Goal: Task Accomplishment & Management: Complete application form

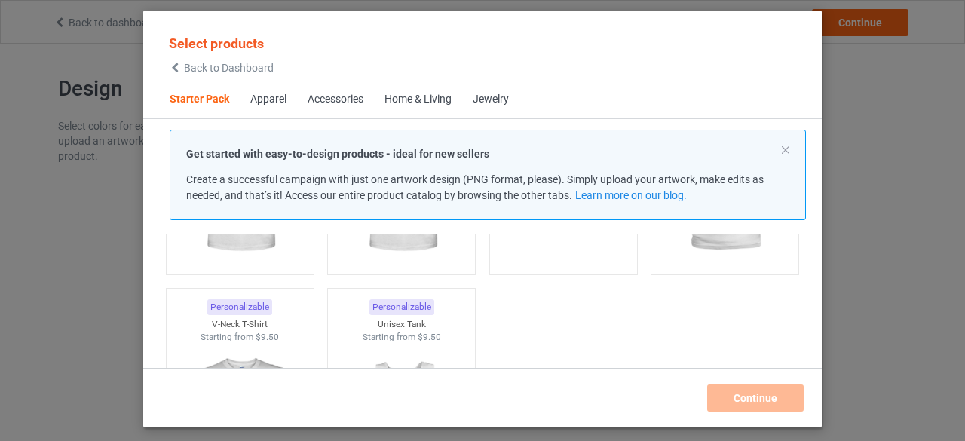
scroll to position [621, 0]
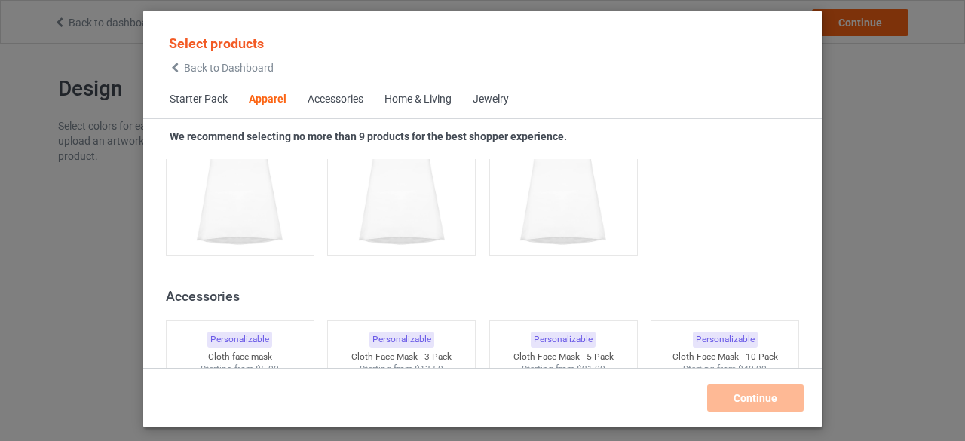
scroll to position [3638, 0]
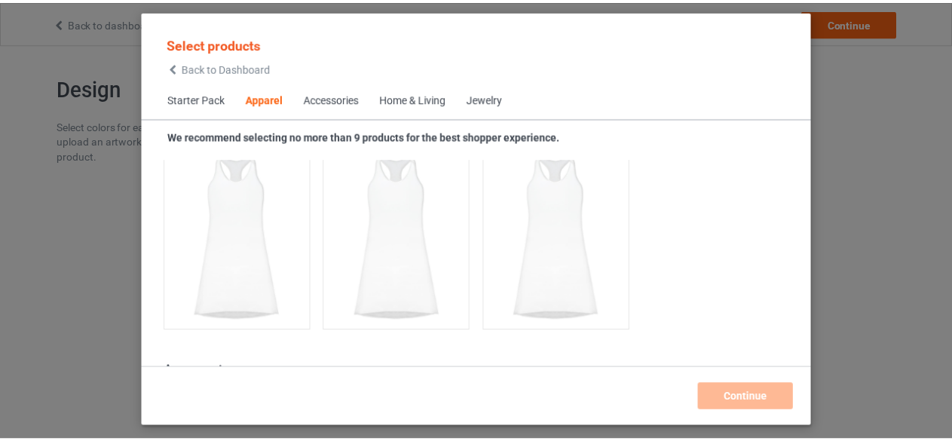
scroll to position [3034, 0]
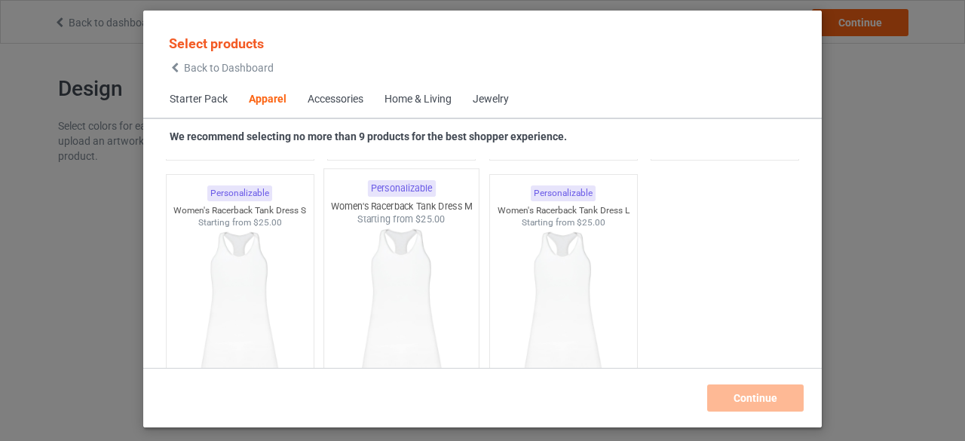
click at [383, 272] on img at bounding box center [402, 314] width 142 height 177
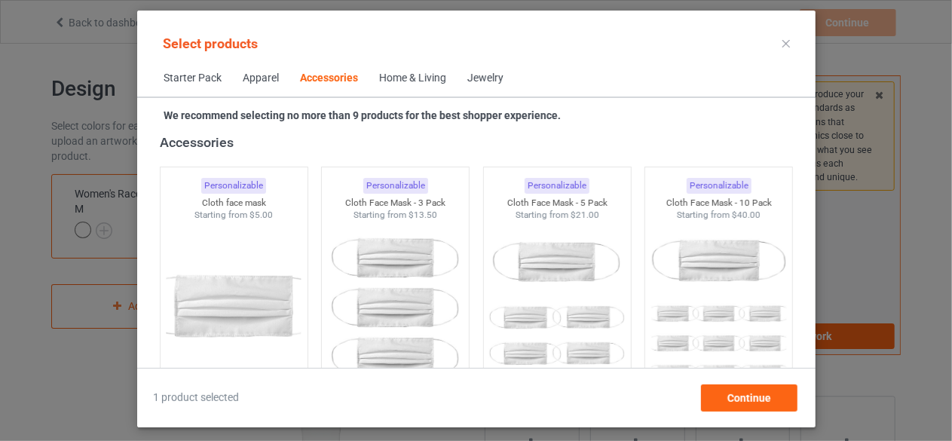
scroll to position [3336, 0]
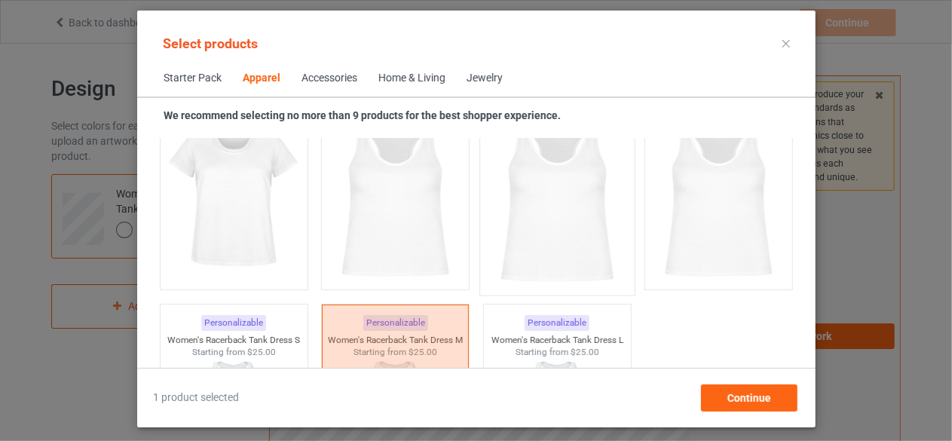
scroll to position [2808, 0]
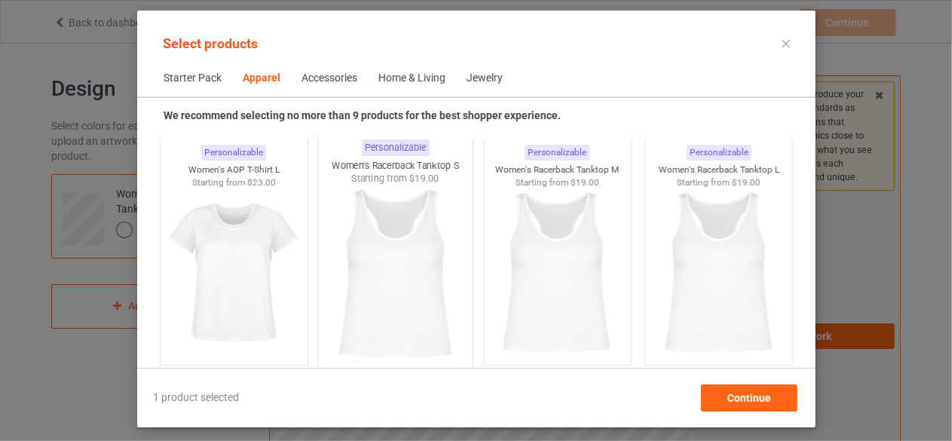
click at [411, 246] on img at bounding box center [395, 273] width 142 height 177
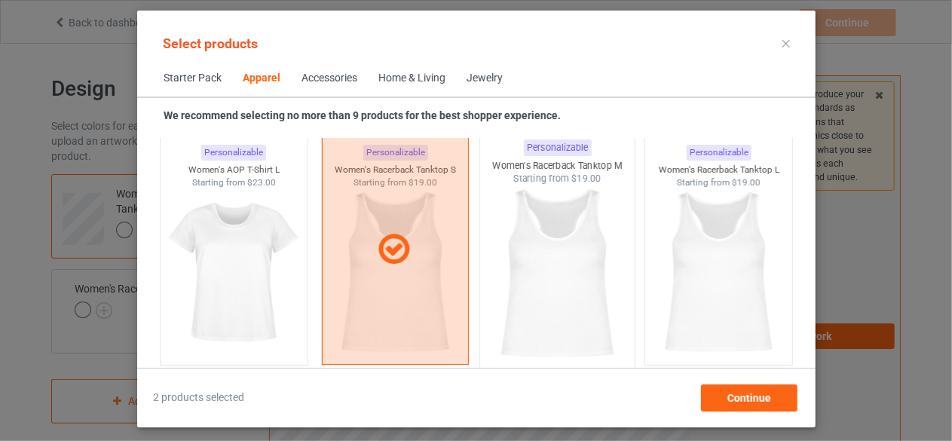
click at [578, 250] on img at bounding box center [557, 273] width 142 height 177
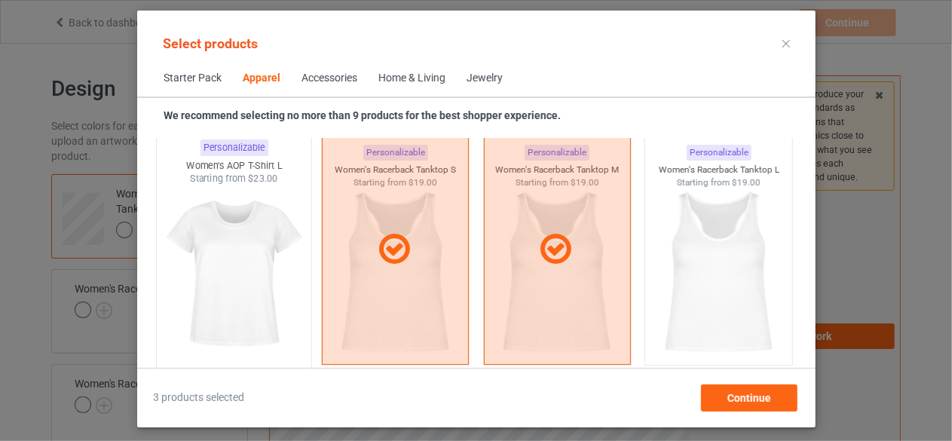
click at [250, 214] on img at bounding box center [234, 273] width 142 height 177
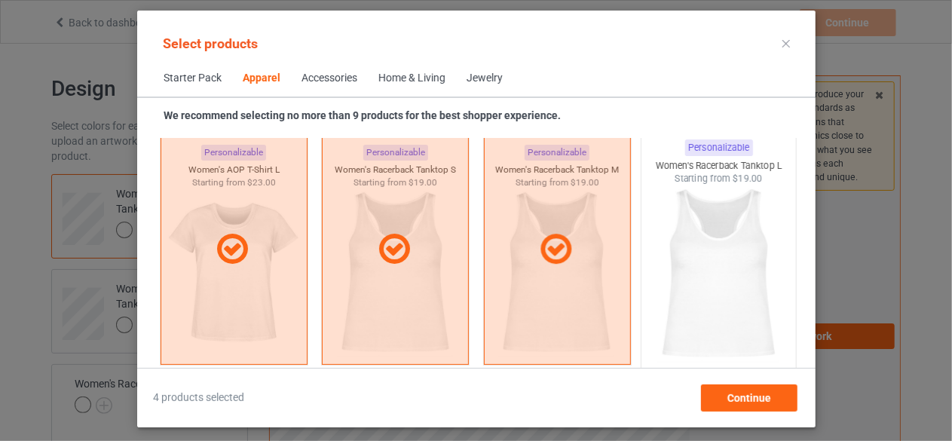
click at [704, 216] on img at bounding box center [719, 273] width 142 height 177
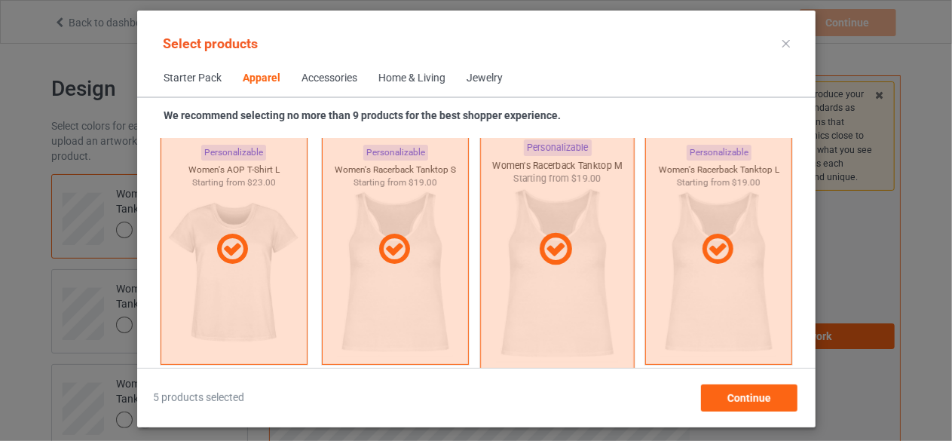
scroll to position [3110, 0]
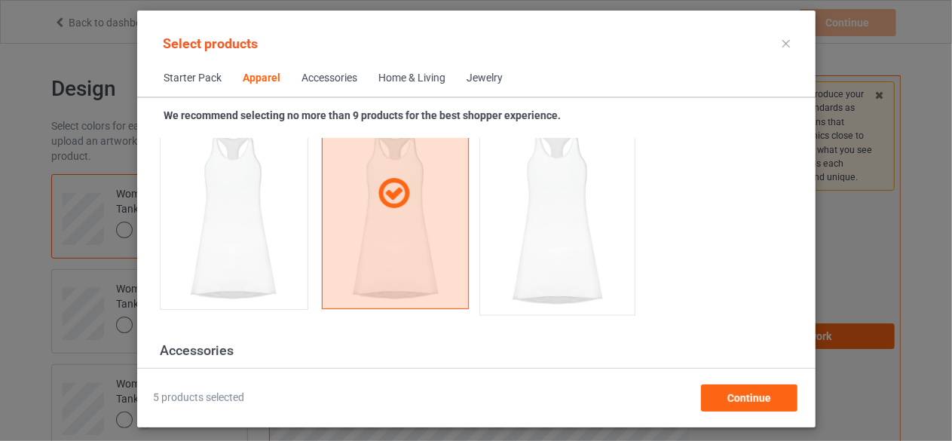
click at [525, 228] on img at bounding box center [557, 218] width 142 height 177
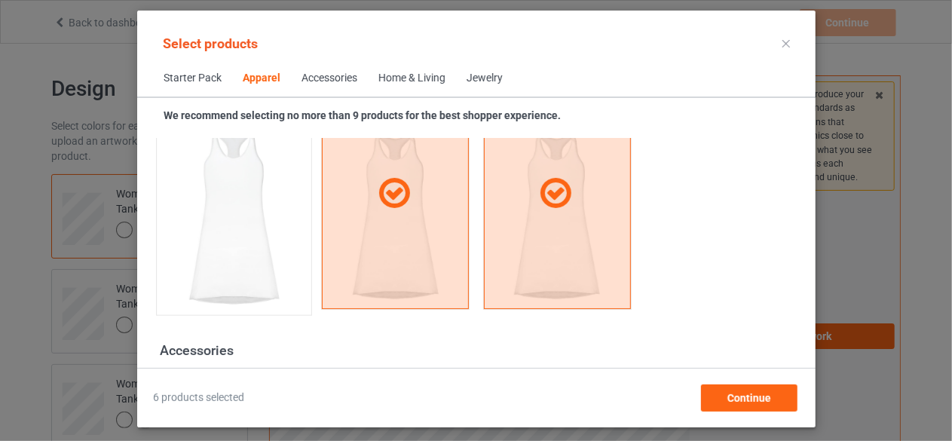
click at [207, 231] on img at bounding box center [234, 218] width 142 height 177
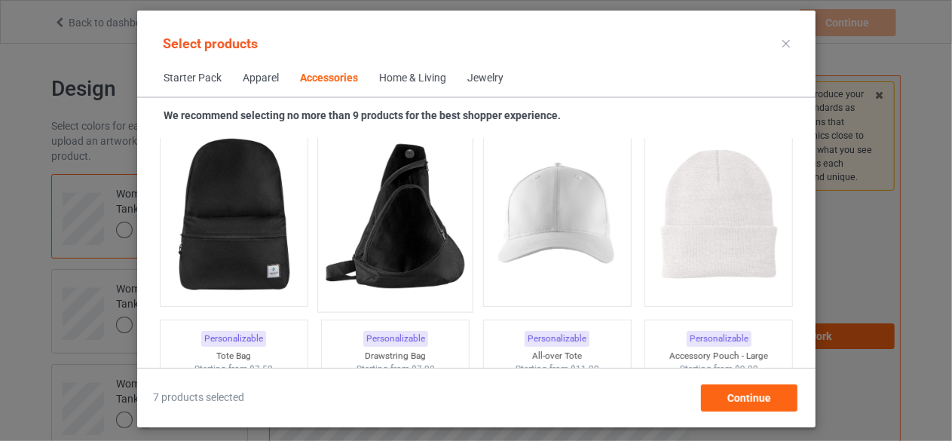
scroll to position [4618, 0]
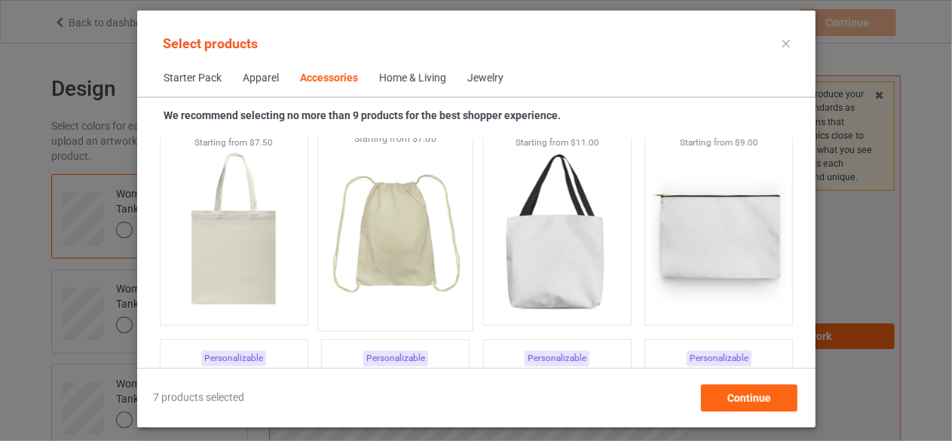
click at [380, 279] on img at bounding box center [395, 234] width 142 height 177
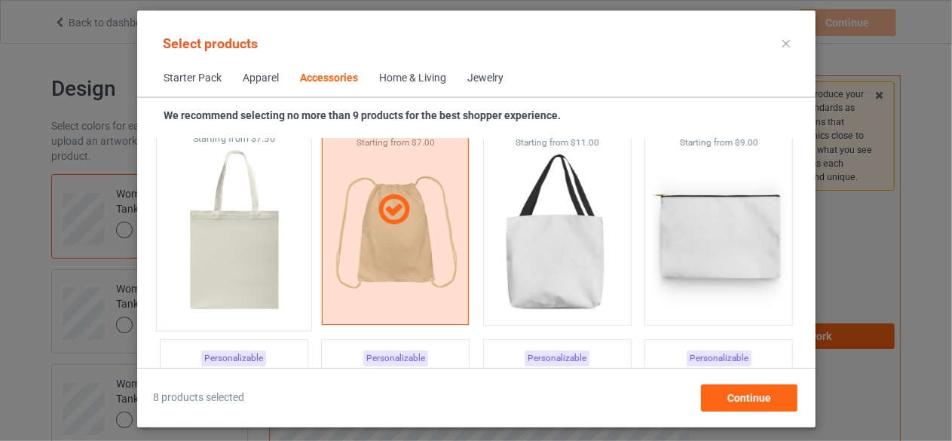
click at [243, 269] on img at bounding box center [234, 234] width 142 height 177
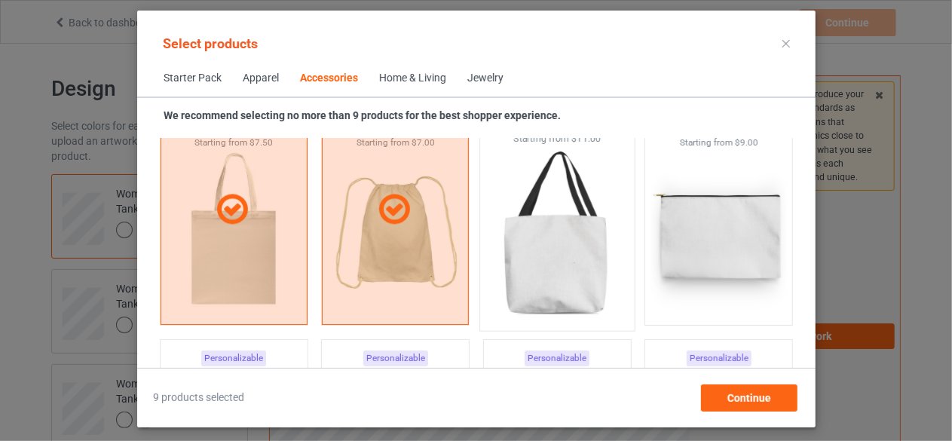
click at [582, 265] on img at bounding box center [557, 234] width 142 height 177
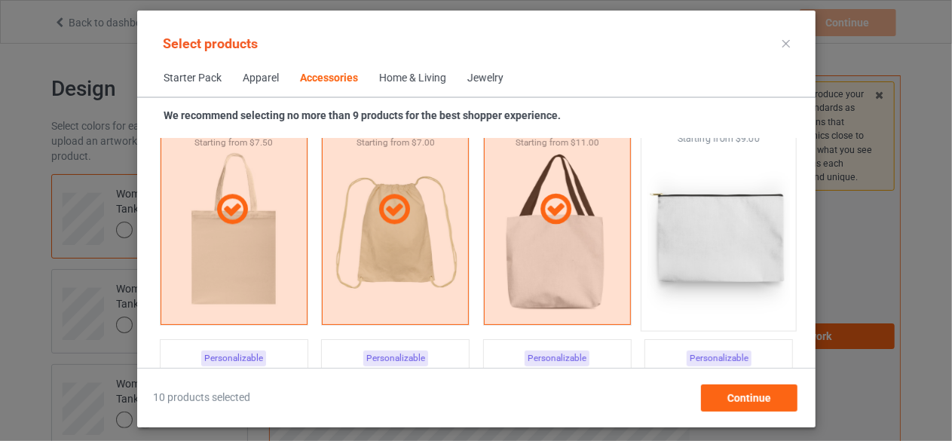
click at [699, 263] on img at bounding box center [719, 234] width 142 height 177
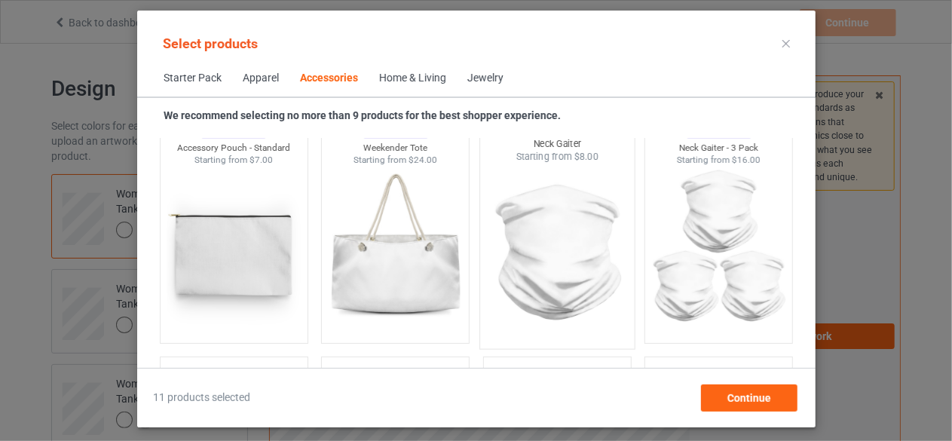
scroll to position [4844, 0]
click at [526, 252] on img at bounding box center [557, 253] width 142 height 177
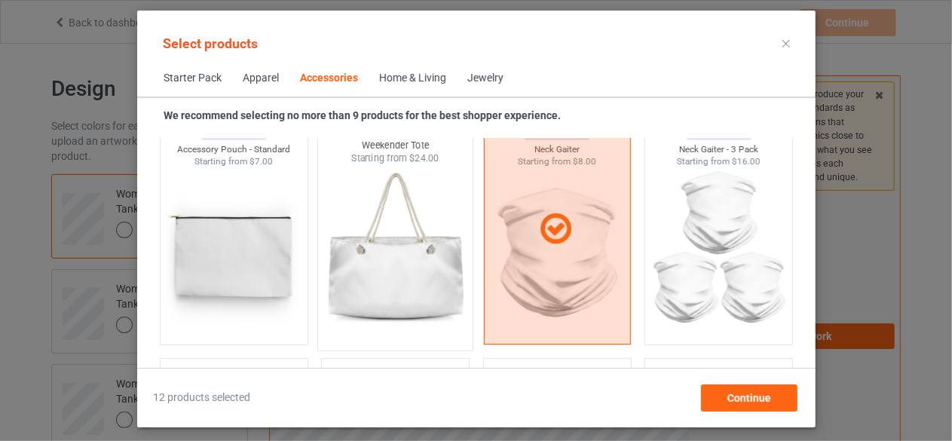
click at [392, 259] on img at bounding box center [395, 253] width 142 height 177
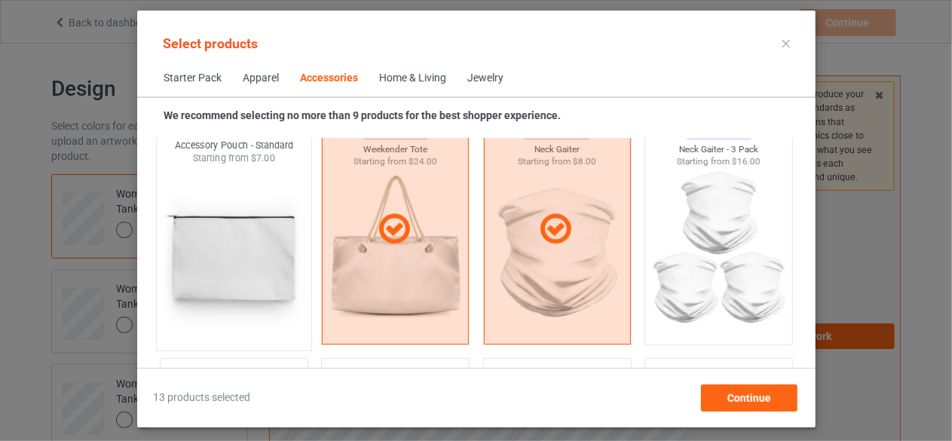
click at [219, 248] on img at bounding box center [234, 253] width 142 height 177
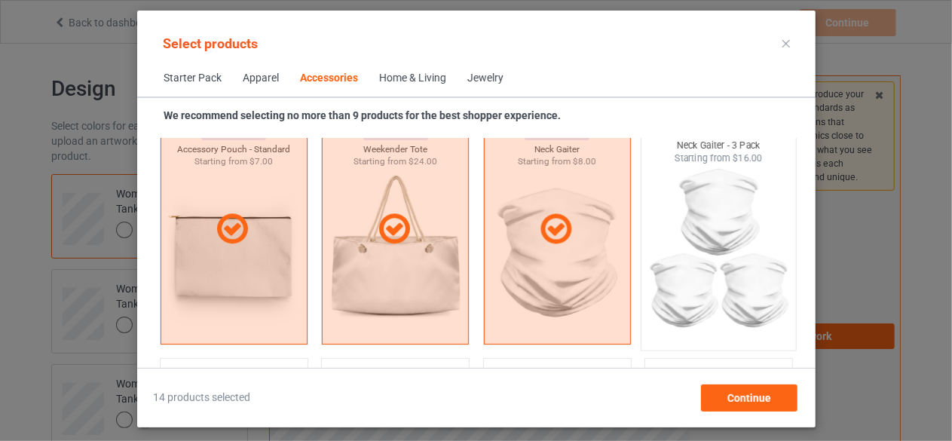
click at [658, 247] on img at bounding box center [719, 253] width 142 height 177
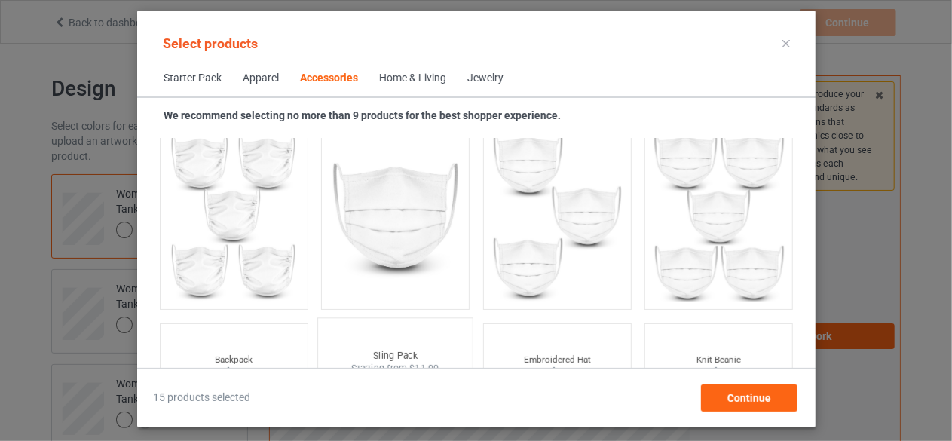
scroll to position [4316, 0]
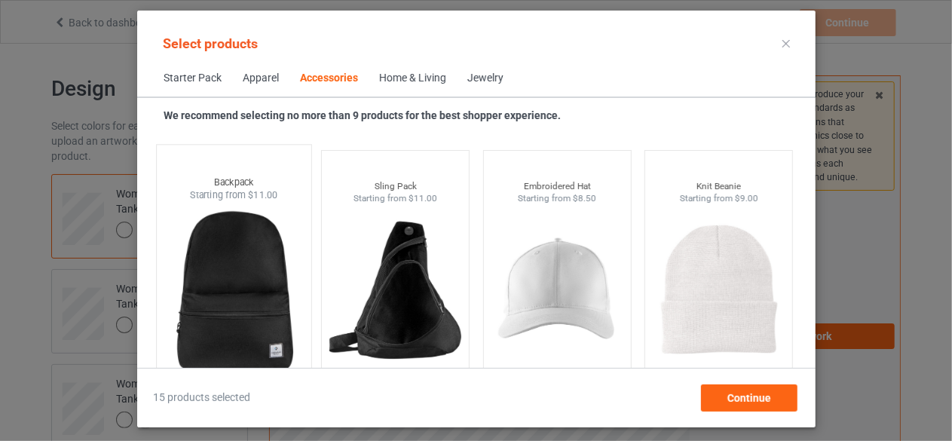
click at [272, 283] on img at bounding box center [234, 290] width 142 height 177
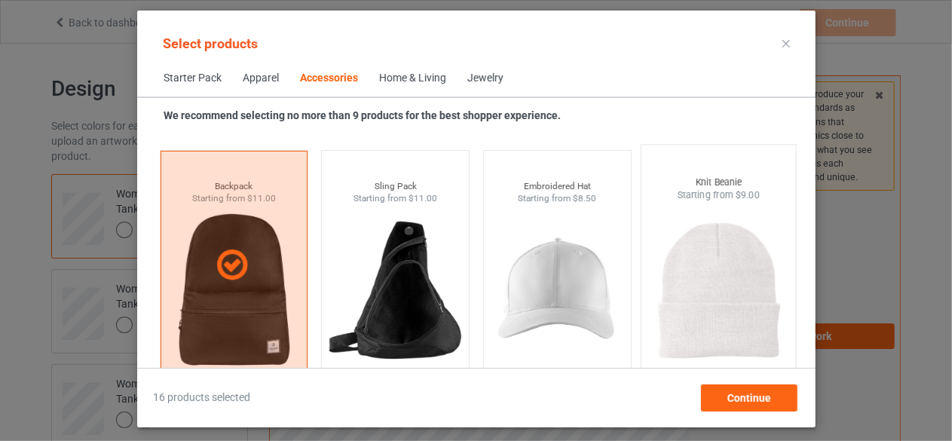
click at [686, 277] on img at bounding box center [719, 290] width 142 height 177
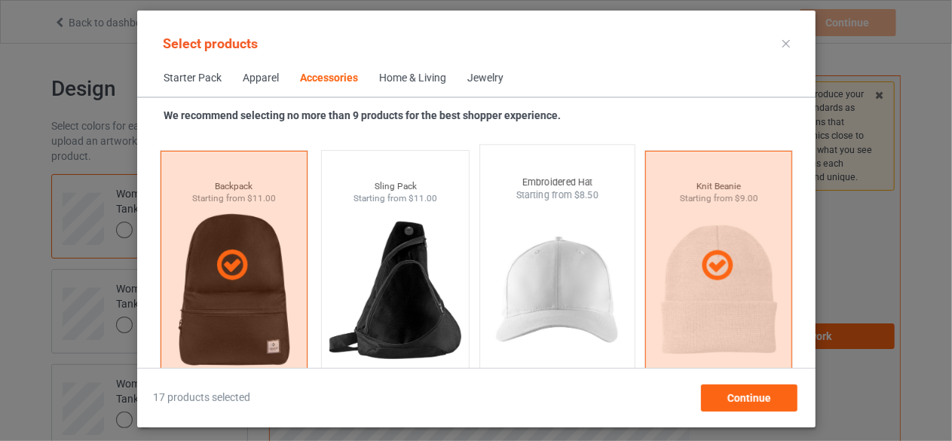
click at [584, 279] on img at bounding box center [557, 290] width 142 height 177
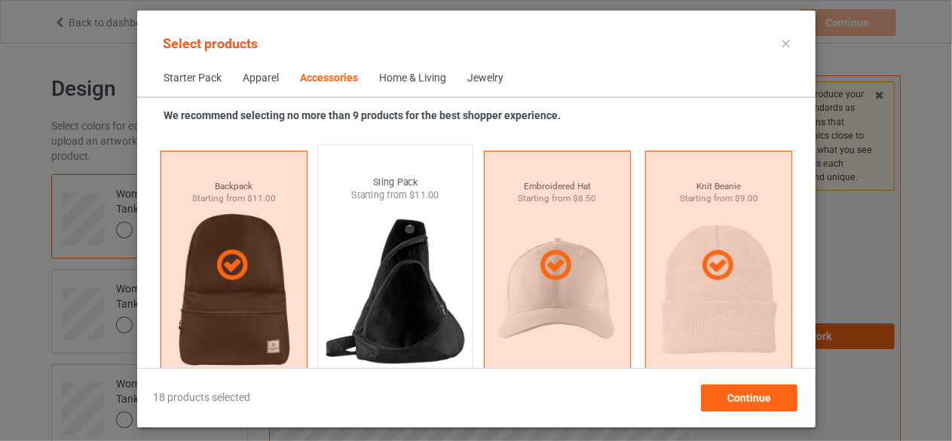
click at [428, 283] on img at bounding box center [395, 290] width 142 height 177
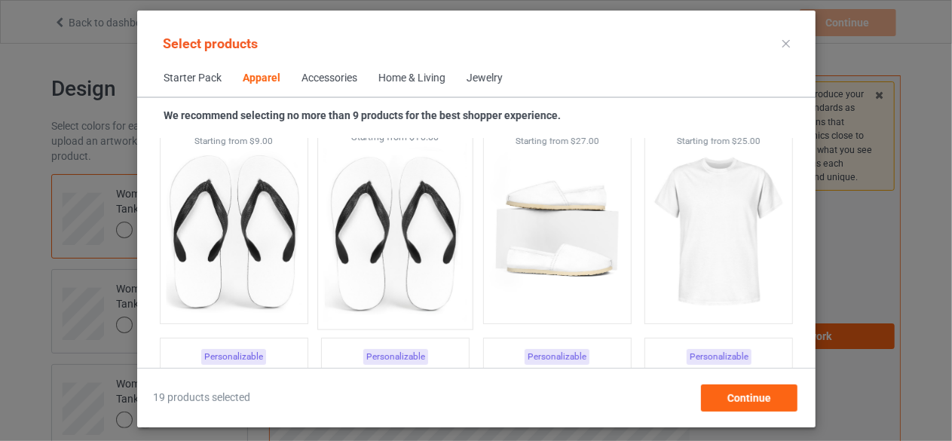
scroll to position [2280, 0]
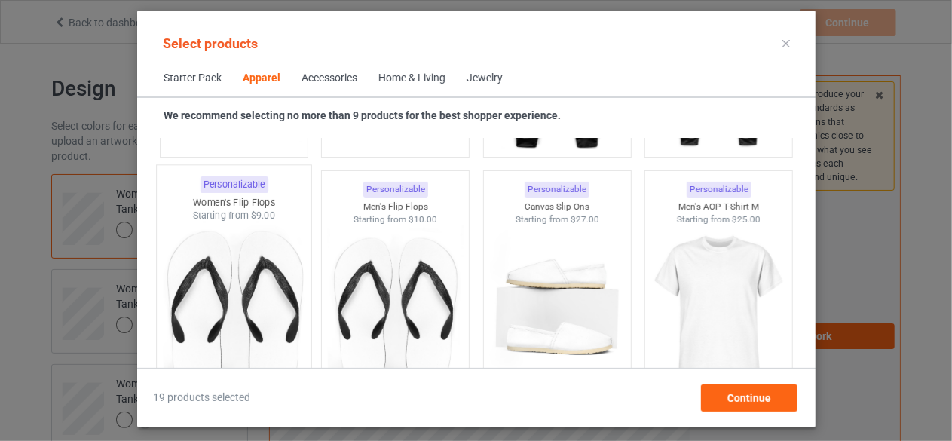
click at [189, 299] on img at bounding box center [234, 310] width 142 height 177
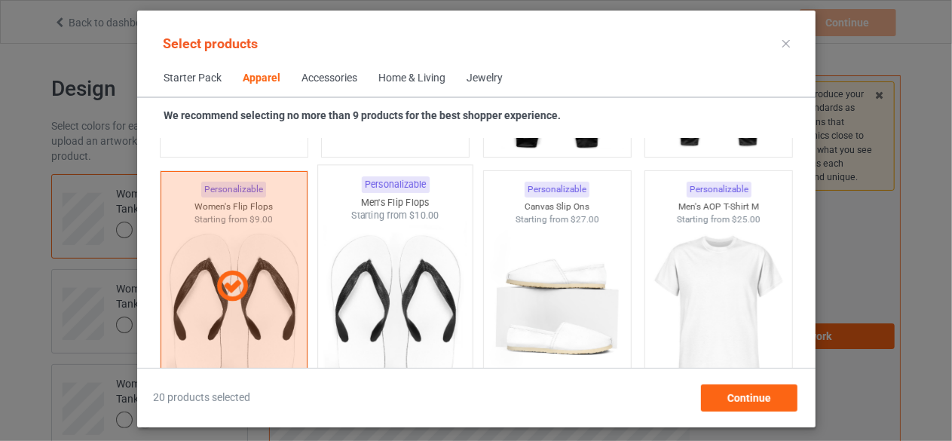
click at [355, 296] on img at bounding box center [395, 310] width 142 height 177
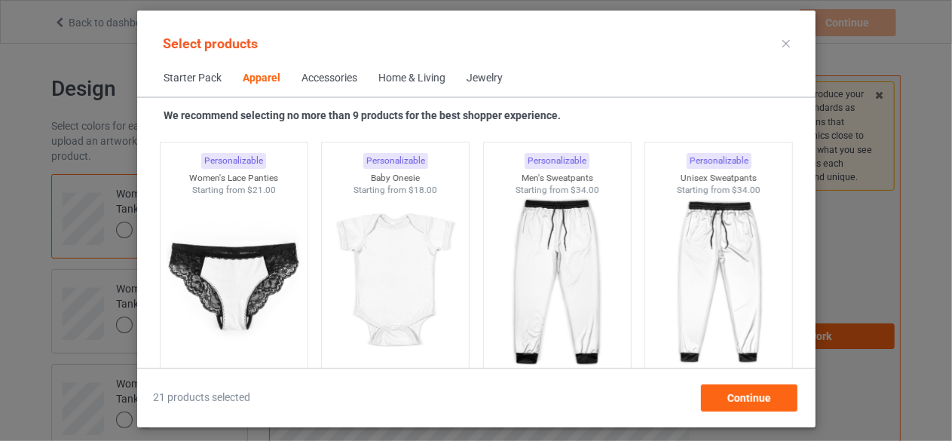
scroll to position [2054, 0]
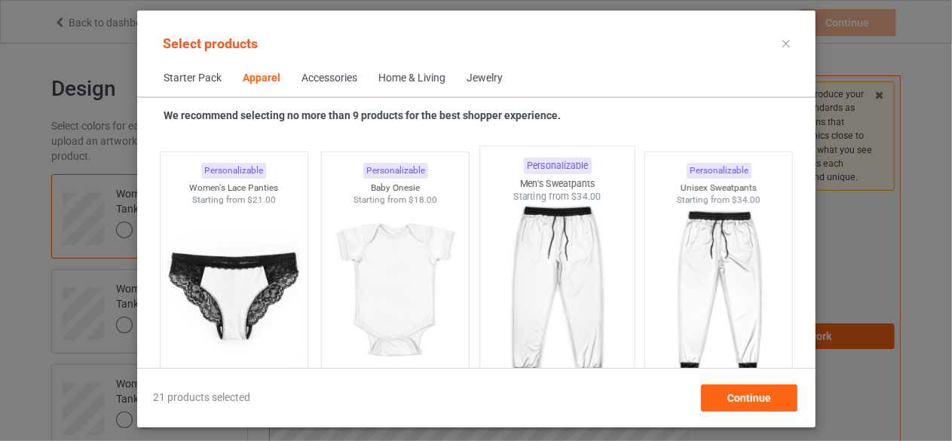
click at [531, 288] on img at bounding box center [557, 292] width 142 height 177
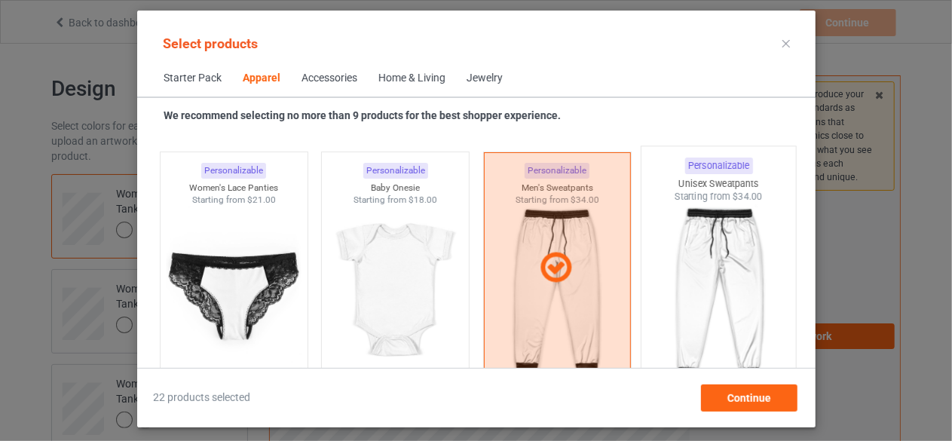
click at [680, 272] on img at bounding box center [719, 292] width 142 height 177
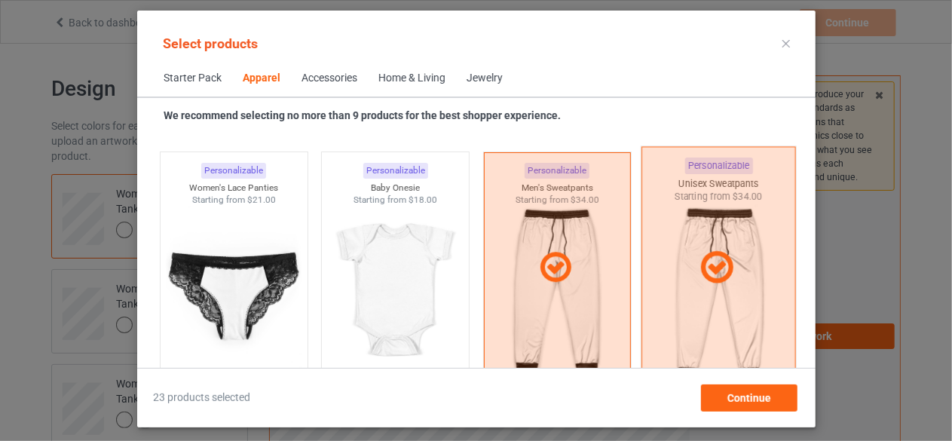
click at [697, 260] on icon at bounding box center [717, 268] width 44 height 38
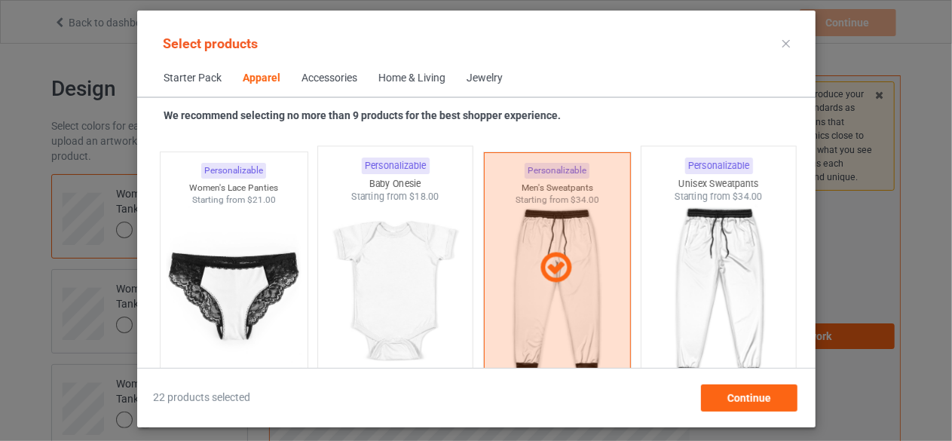
click at [431, 264] on img at bounding box center [395, 292] width 142 height 177
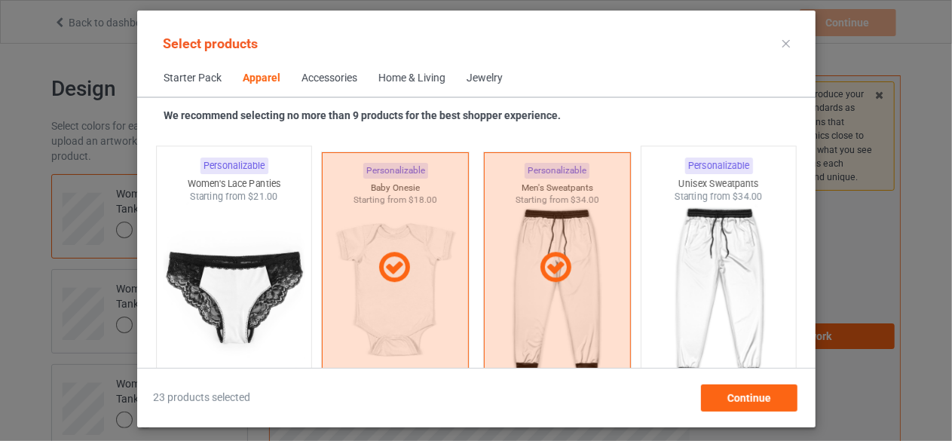
click at [273, 274] on img at bounding box center [234, 292] width 142 height 177
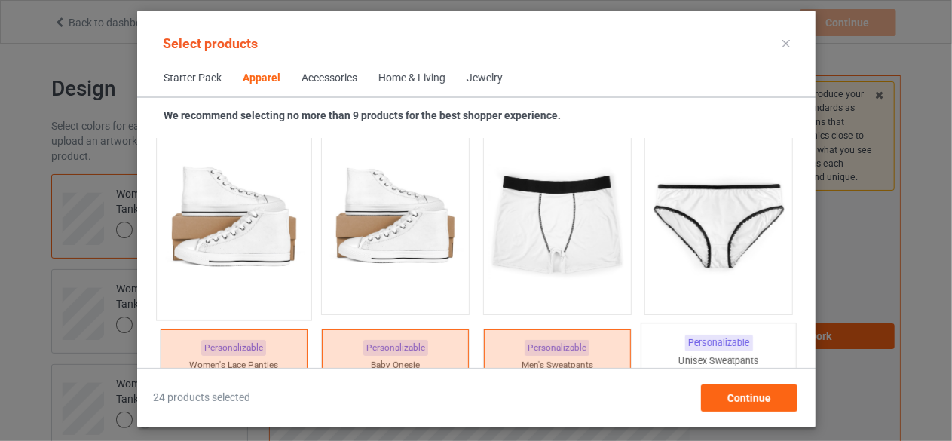
scroll to position [1828, 0]
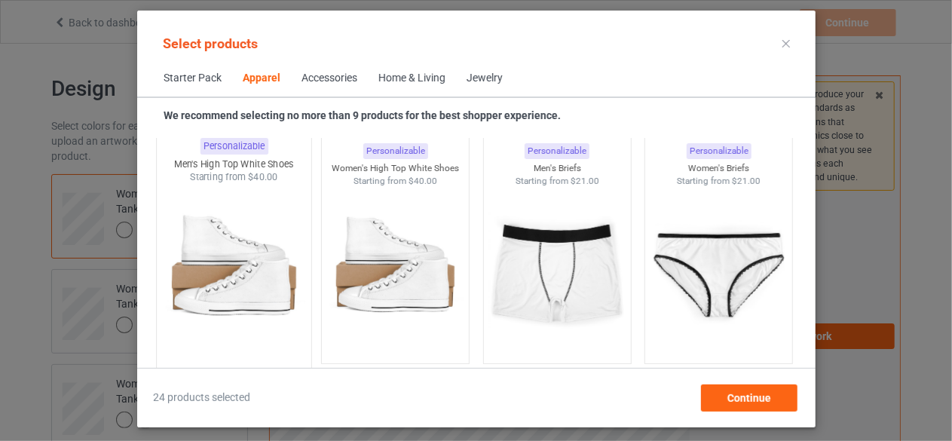
click at [278, 270] on img at bounding box center [234, 272] width 142 height 177
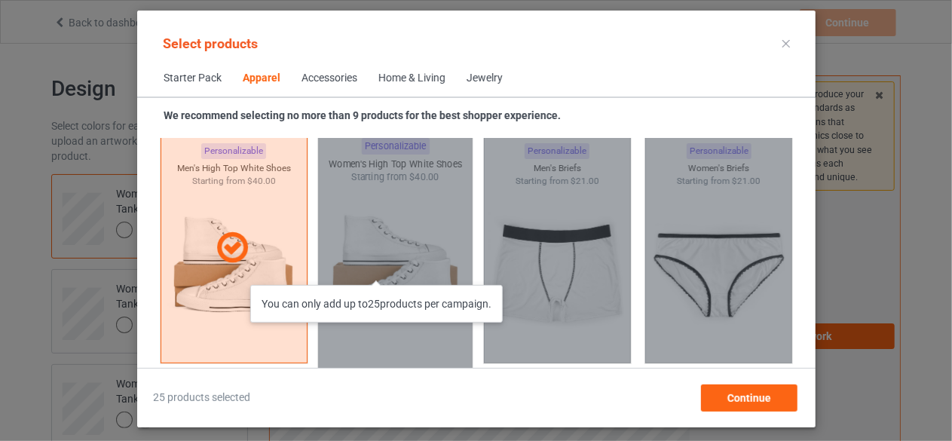
click at [382, 270] on div "You can only add up to 25 products per campaign." at bounding box center [395, 248] width 155 height 242
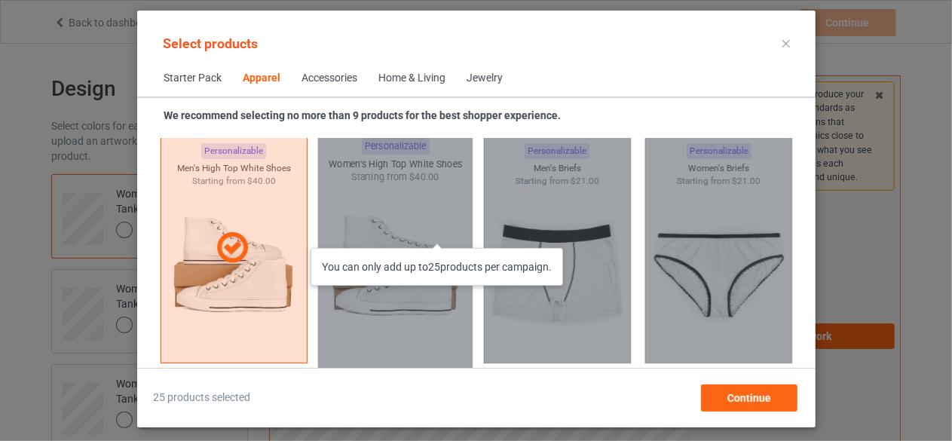
click at [444, 233] on div "You can only add up to 25 products per campaign." at bounding box center [395, 248] width 155 height 242
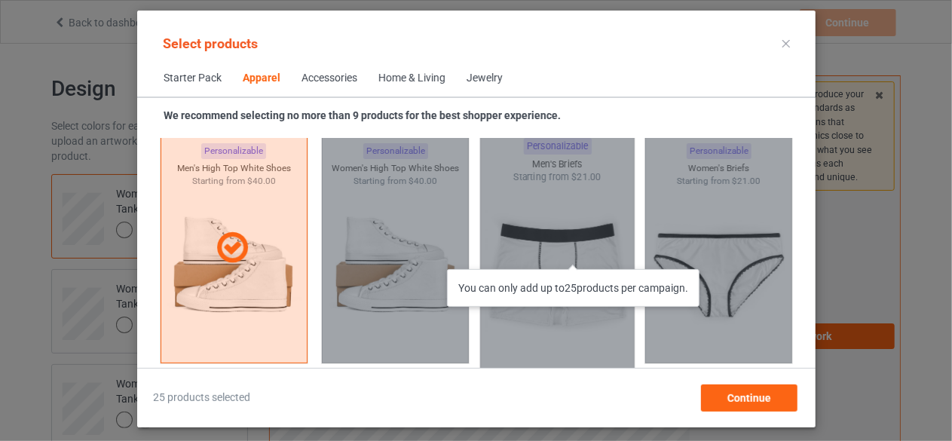
click at [582, 259] on div "You can only add up to 25 products per campaign." at bounding box center [557, 248] width 155 height 242
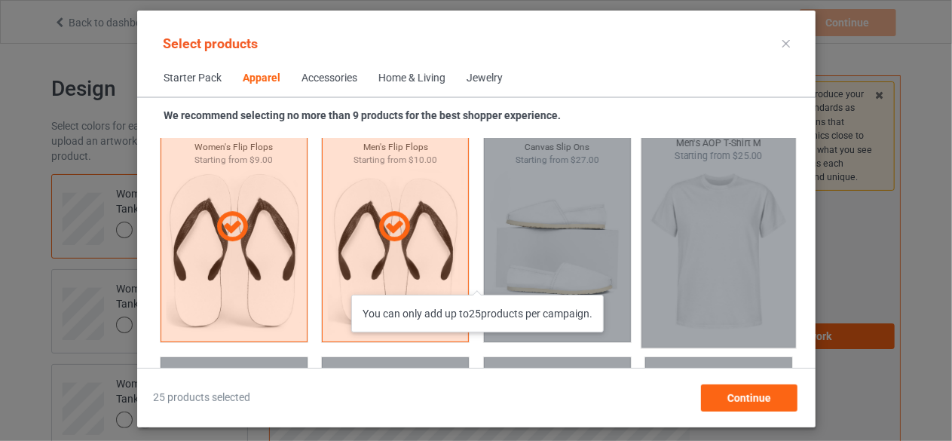
scroll to position [2356, 0]
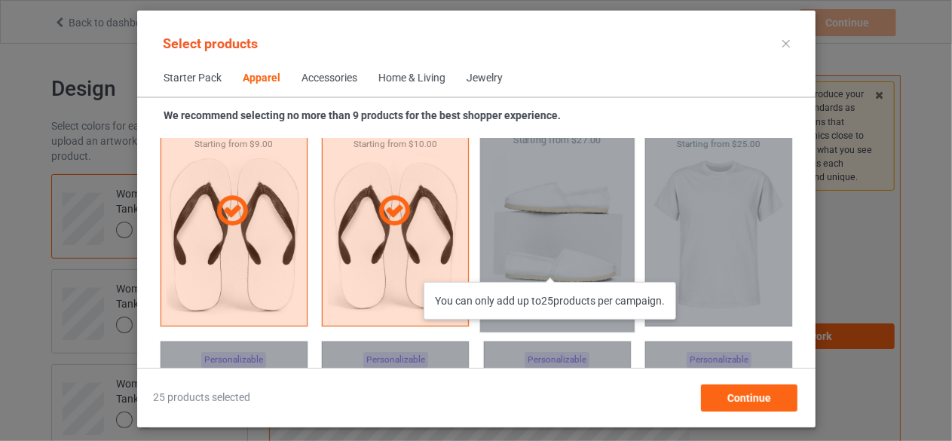
drag, startPoint x: 559, startPoint y: 267, endPoint x: 550, endPoint y: 267, distance: 8.3
click at [556, 267] on div "You can only add up to 25 products per campaign." at bounding box center [557, 211] width 155 height 242
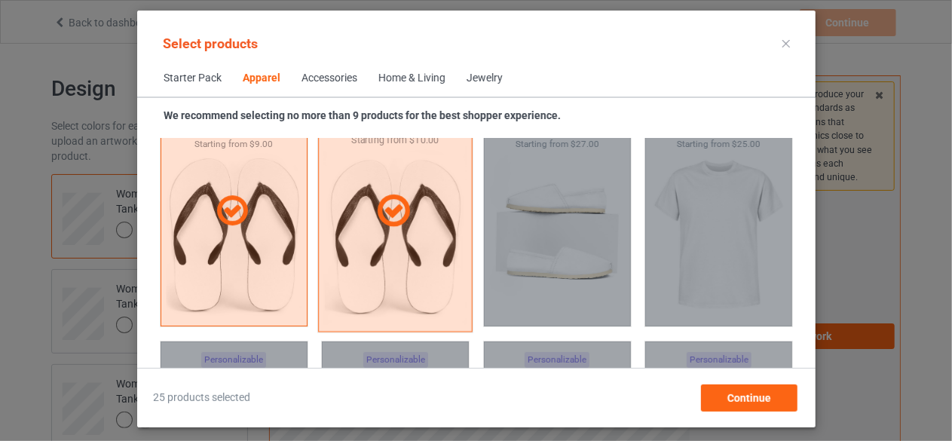
click at [416, 256] on div at bounding box center [395, 211] width 155 height 242
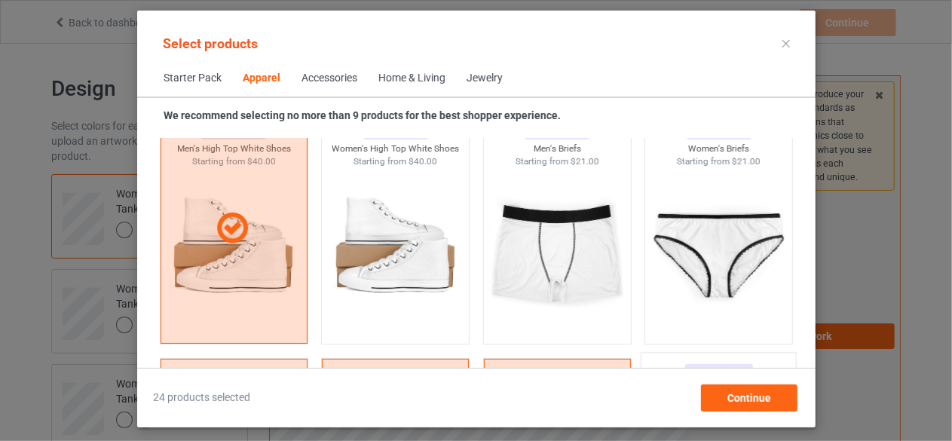
scroll to position [1828, 0]
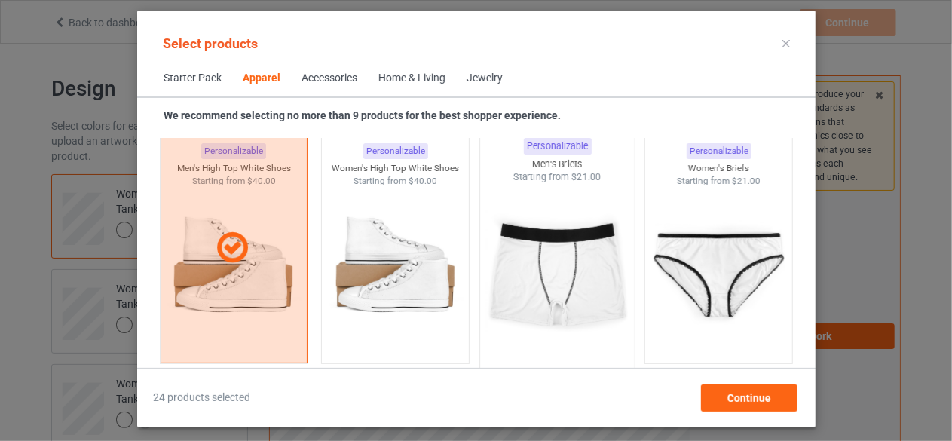
click at [567, 296] on img at bounding box center [557, 272] width 142 height 177
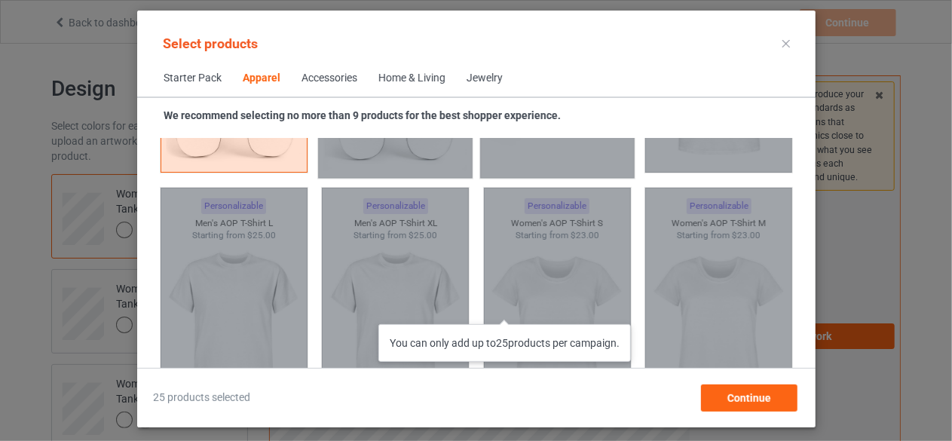
scroll to position [2582, 0]
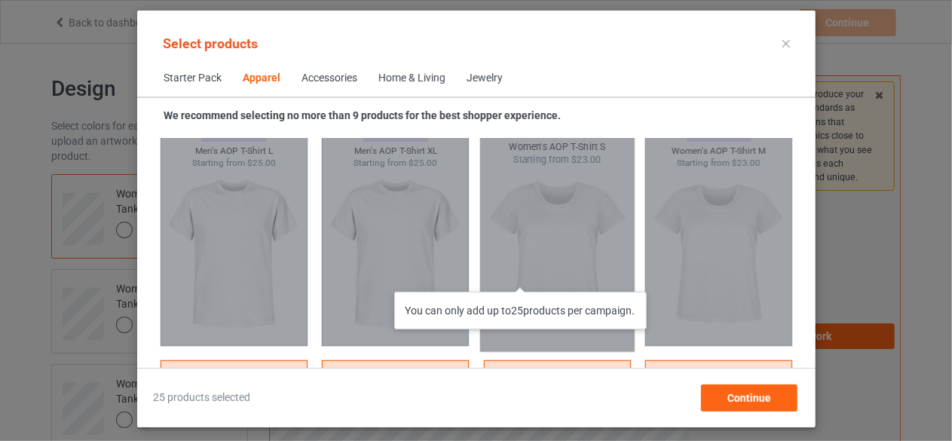
click at [528, 277] on div "You can only add up to 25 products per campaign." at bounding box center [557, 230] width 155 height 242
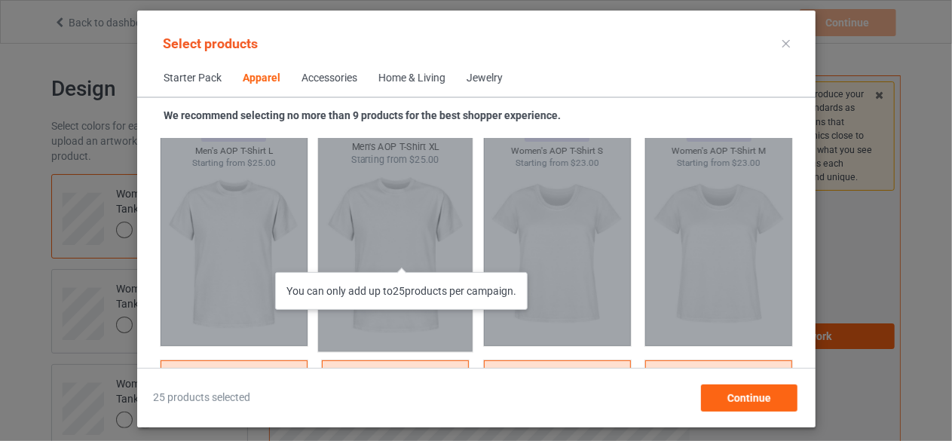
click at [409, 257] on div "You can only add up to 25 products per campaign." at bounding box center [395, 230] width 155 height 242
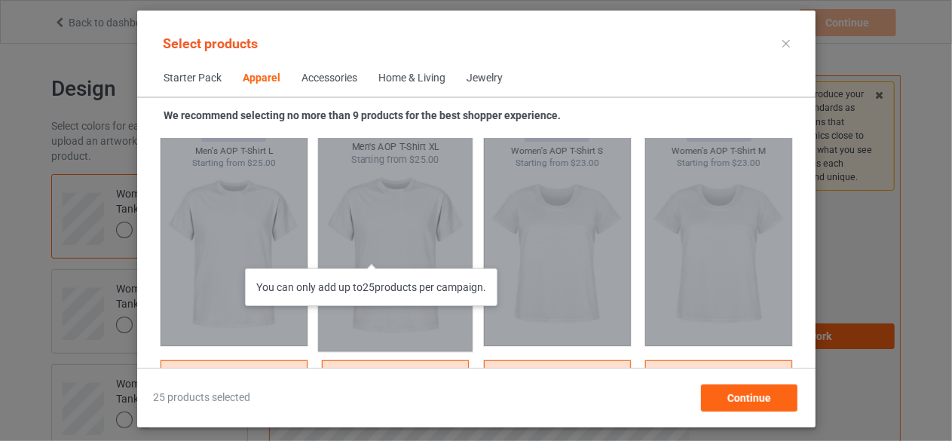
click at [380, 253] on div "You can only add up to 25 products per campaign." at bounding box center [395, 230] width 155 height 242
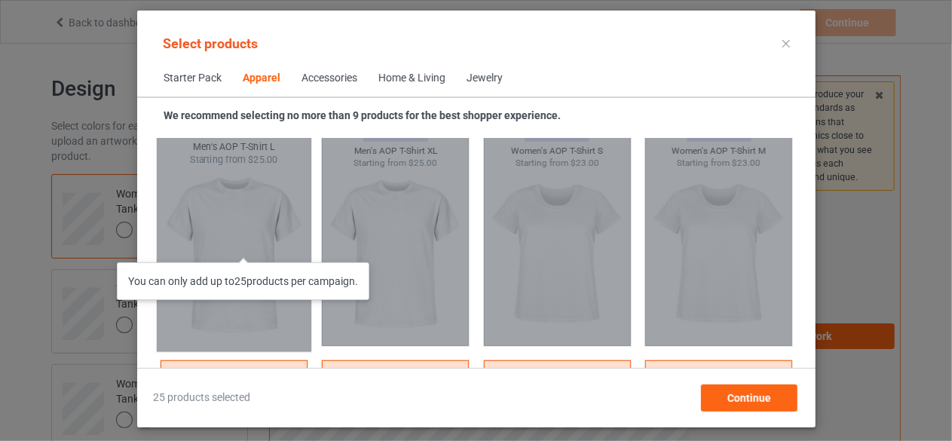
click at [252, 247] on div "You can only add up to 25 products per campaign." at bounding box center [233, 230] width 155 height 242
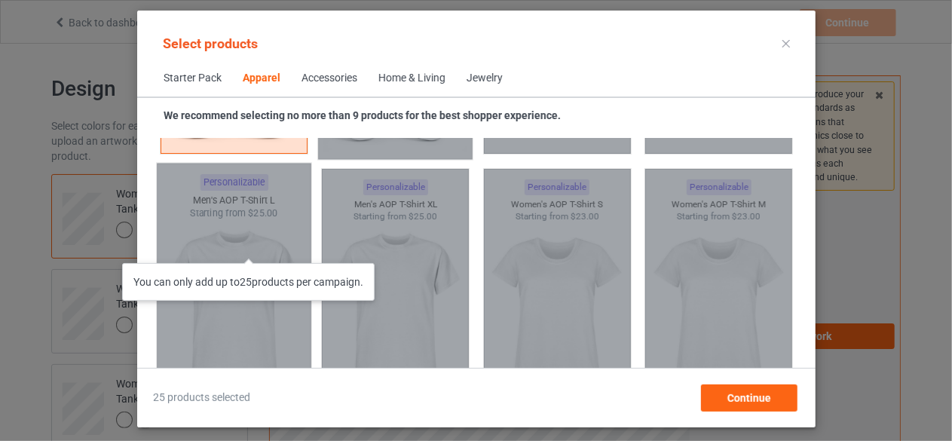
scroll to position [2506, 0]
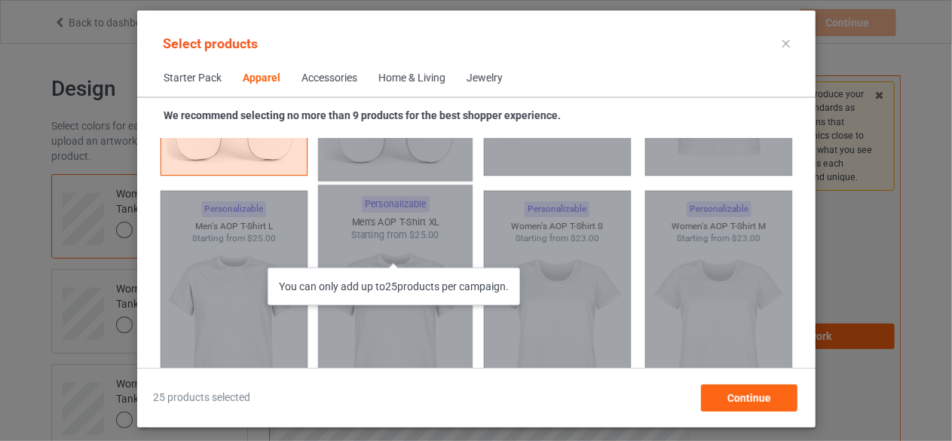
click at [398, 253] on div "You can only add up to 25 products per campaign." at bounding box center [395, 306] width 155 height 242
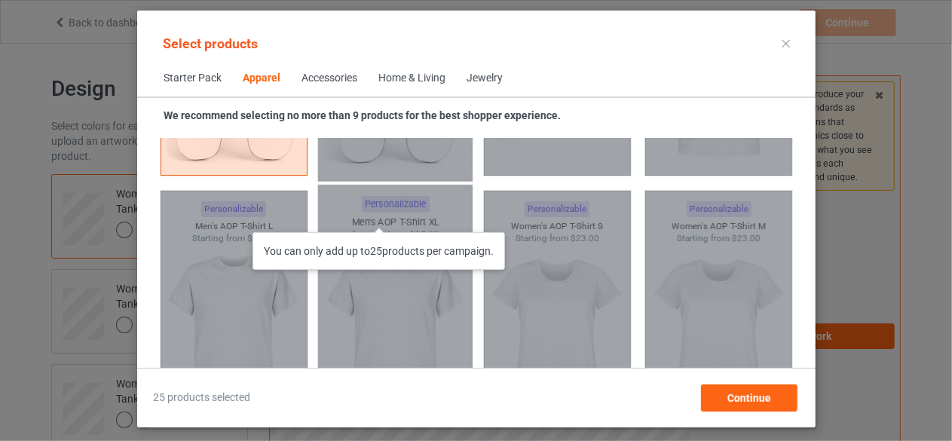
click at [388, 217] on div "You can only add up to 25 products per campaign." at bounding box center [395, 306] width 155 height 242
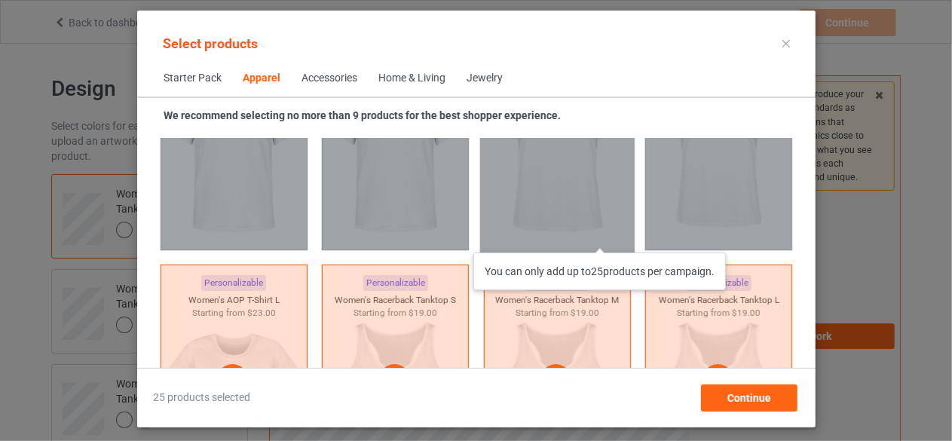
scroll to position [2733, 0]
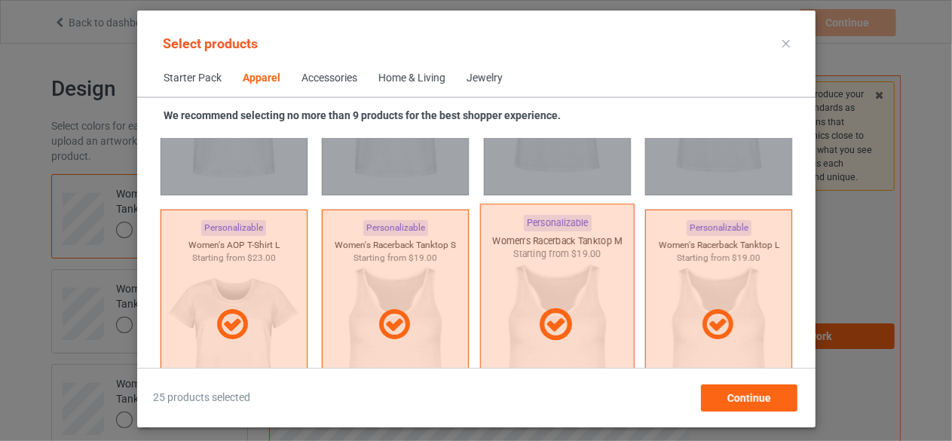
click at [560, 262] on div at bounding box center [557, 325] width 155 height 242
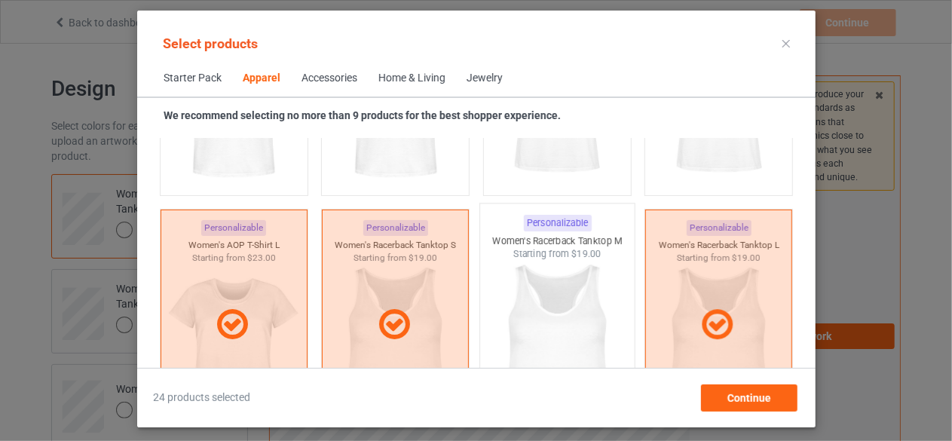
scroll to position [2808, 0]
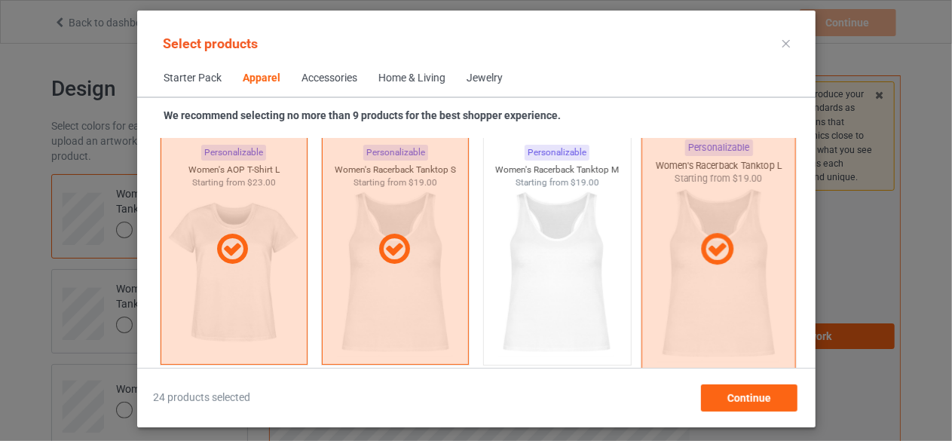
click at [727, 265] on icon at bounding box center [717, 250] width 44 height 38
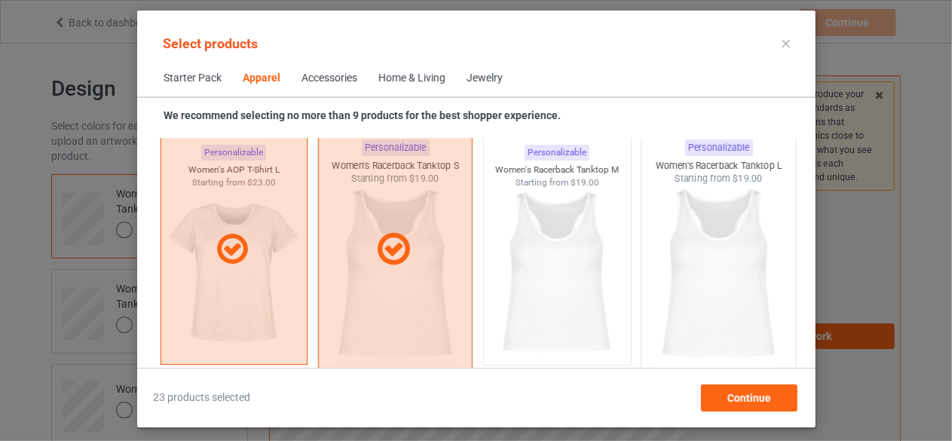
click at [424, 263] on div at bounding box center [395, 250] width 153 height 38
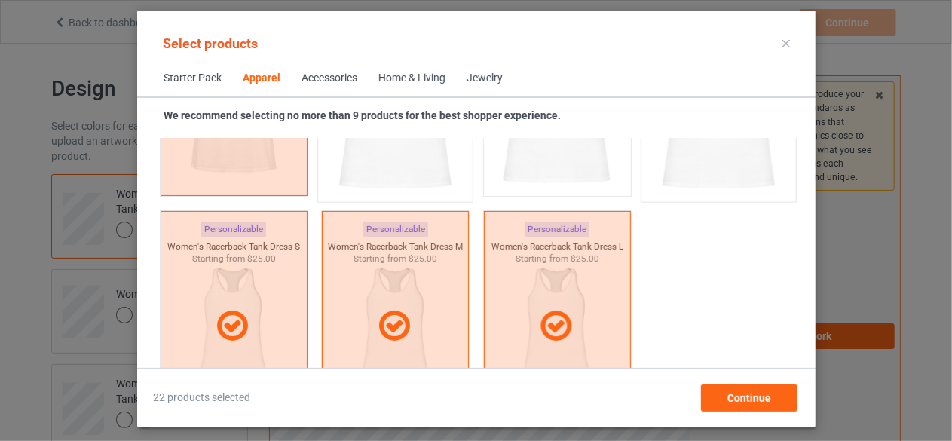
scroll to position [3034, 0]
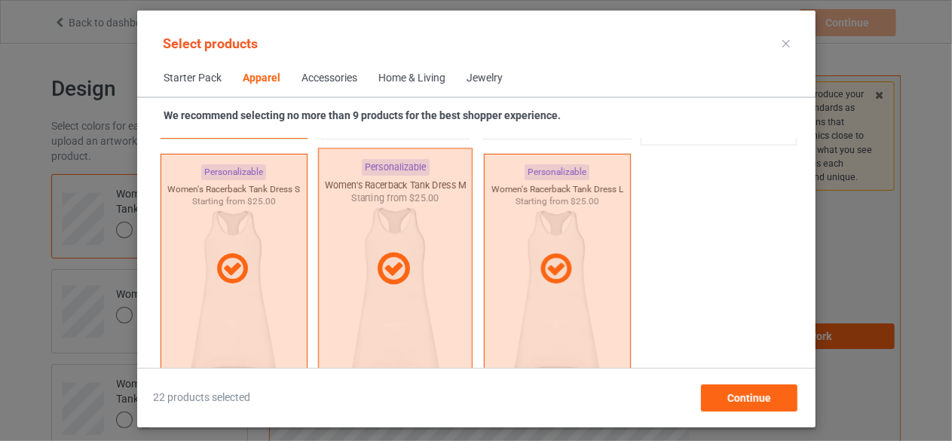
click at [394, 260] on icon at bounding box center [394, 269] width 44 height 38
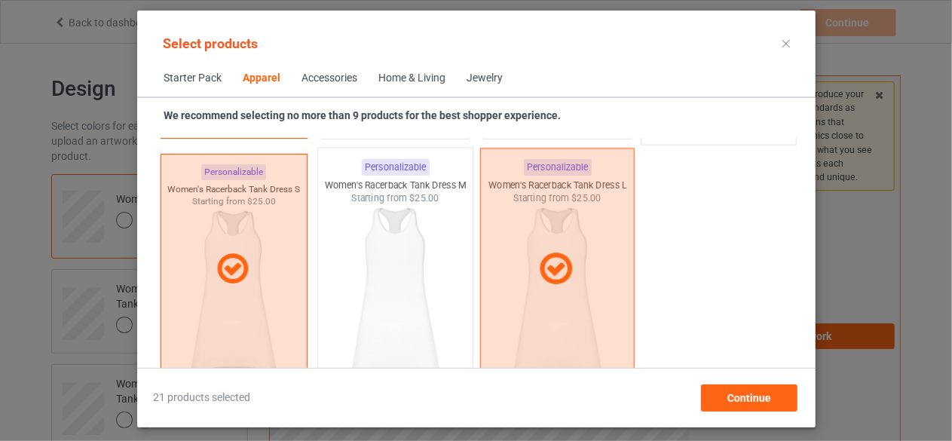
click at [501, 263] on div at bounding box center [556, 269] width 153 height 38
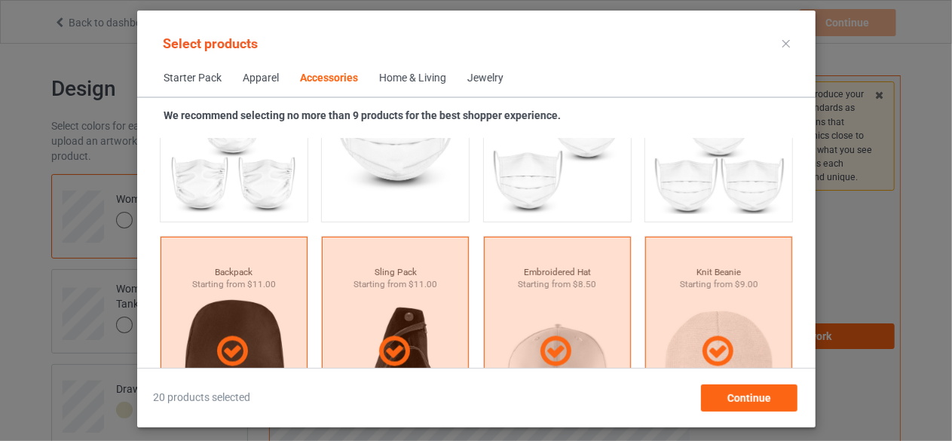
scroll to position [4392, 0]
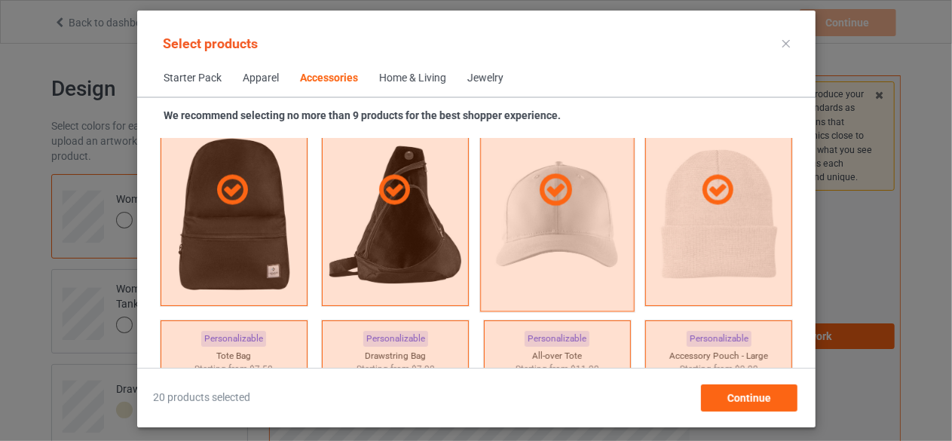
click at [528, 259] on div at bounding box center [557, 190] width 155 height 242
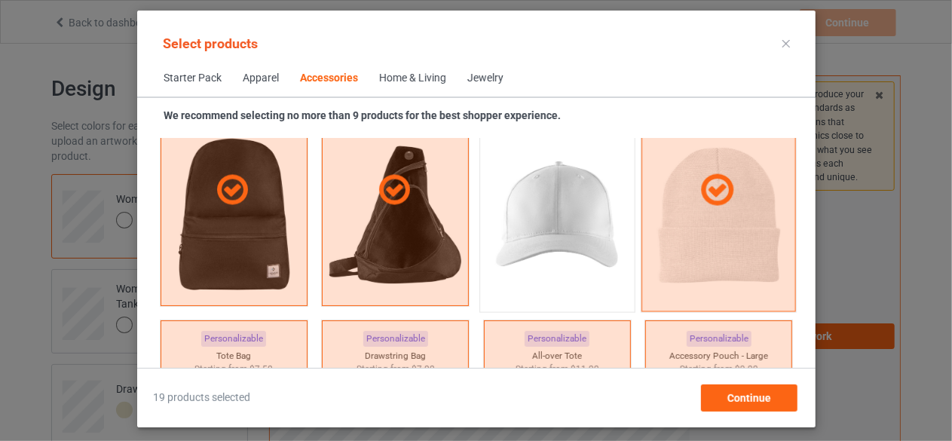
click at [663, 263] on div at bounding box center [719, 190] width 155 height 242
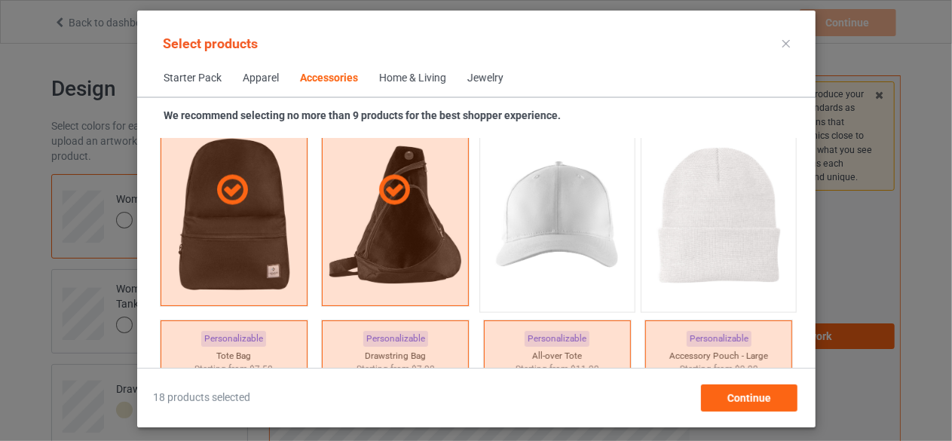
click at [525, 264] on img at bounding box center [557, 215] width 142 height 177
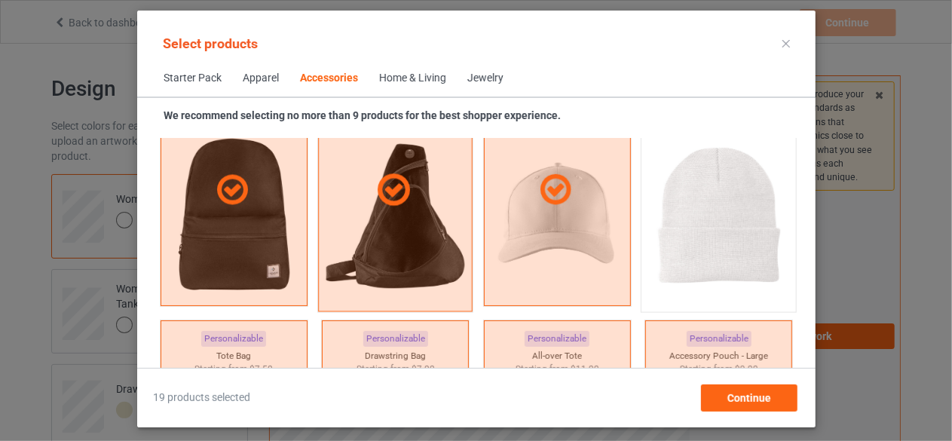
click at [373, 255] on div at bounding box center [395, 190] width 155 height 242
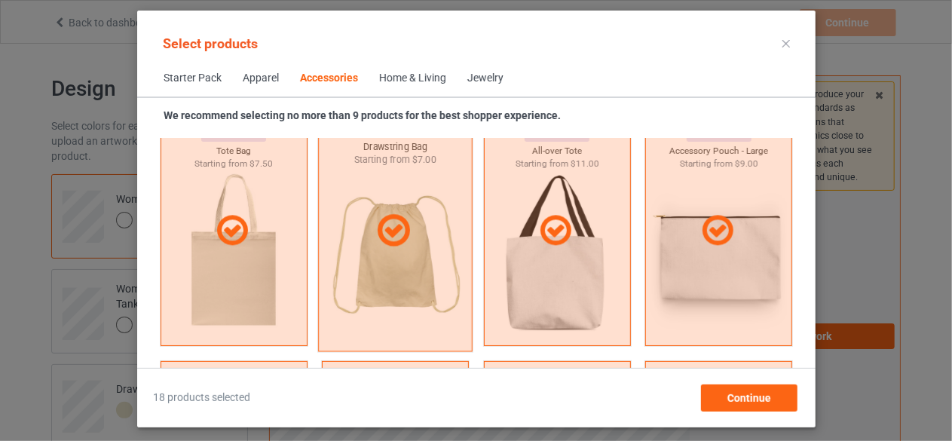
scroll to position [4618, 0]
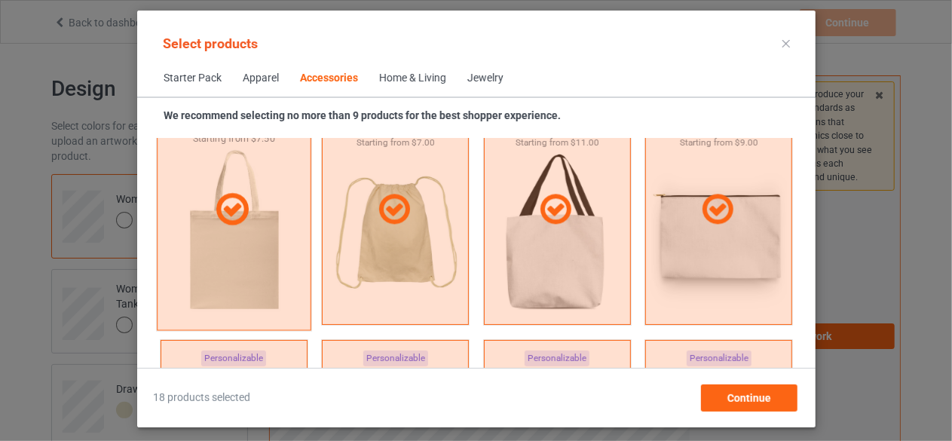
click at [220, 267] on div at bounding box center [233, 210] width 155 height 242
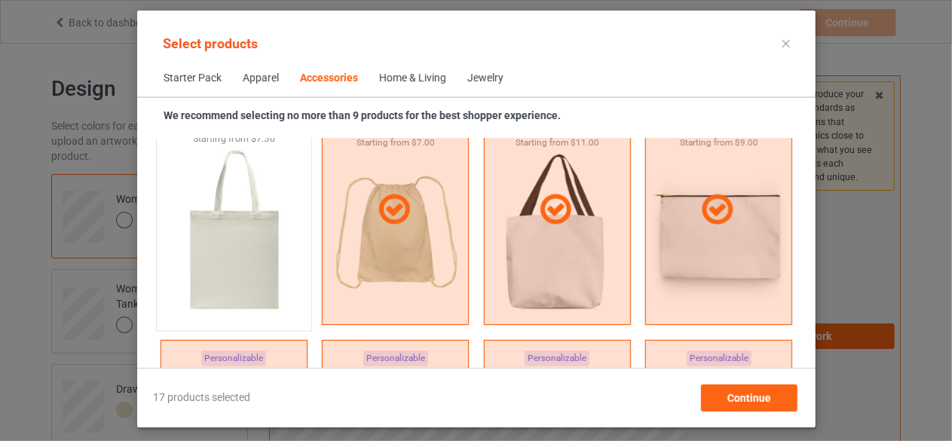
click at [191, 265] on img at bounding box center [234, 234] width 142 height 177
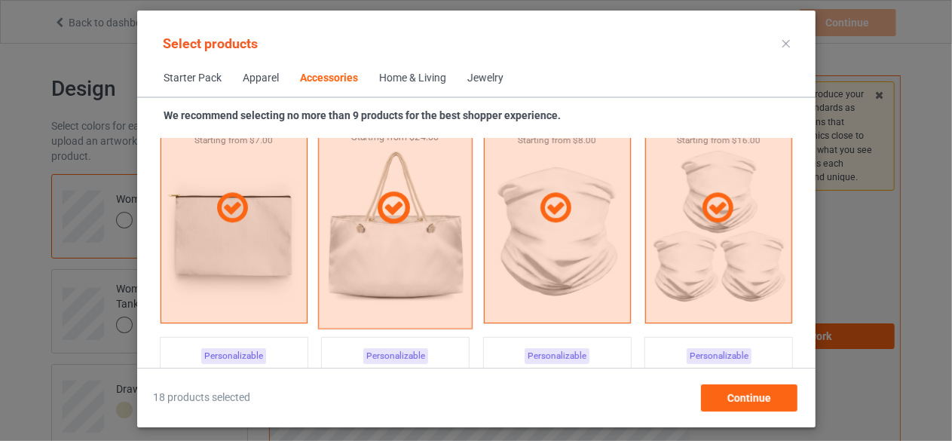
scroll to position [4844, 0]
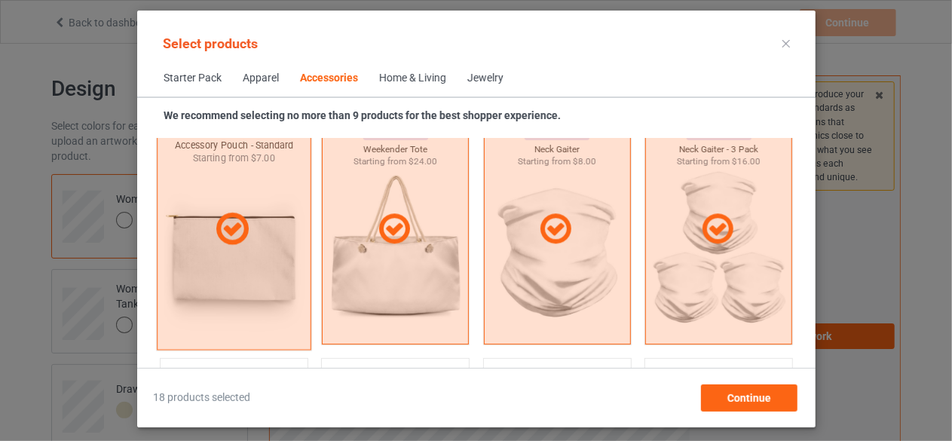
click at [233, 298] on div at bounding box center [233, 229] width 155 height 242
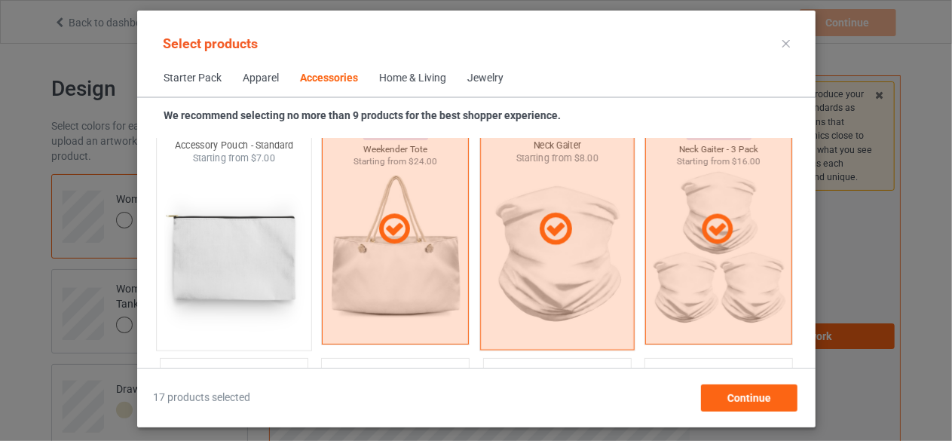
click at [562, 267] on div at bounding box center [557, 229] width 155 height 242
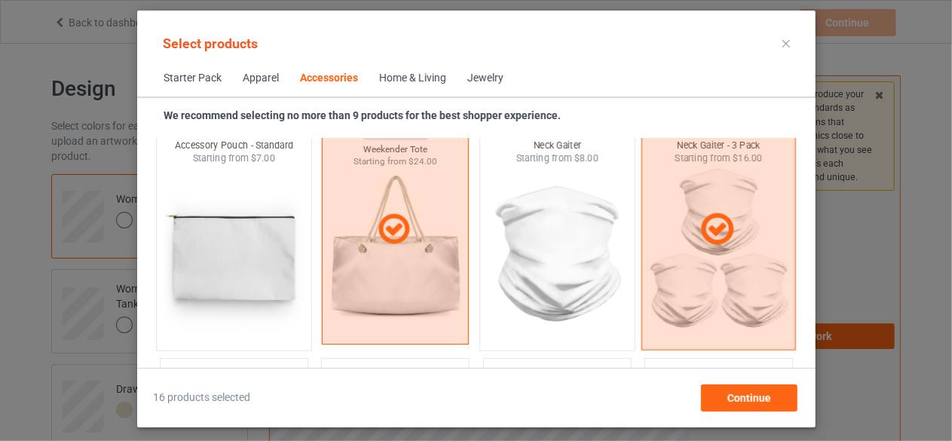
click at [689, 270] on div at bounding box center [719, 229] width 155 height 242
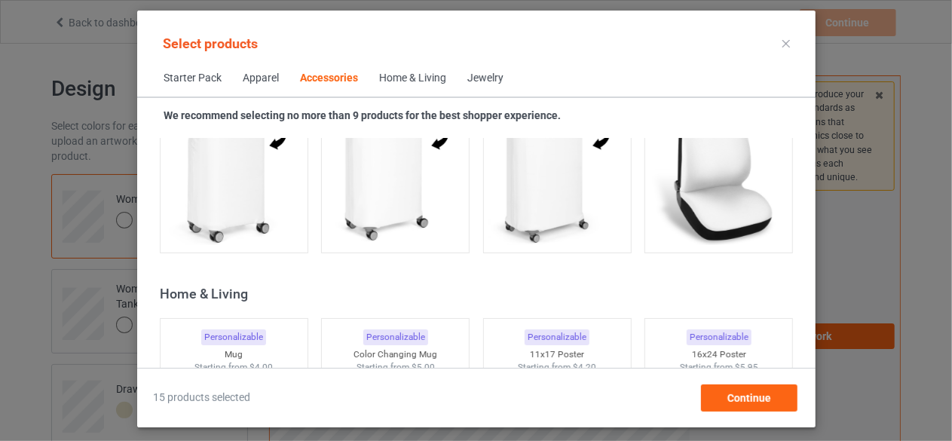
scroll to position [6578, 0]
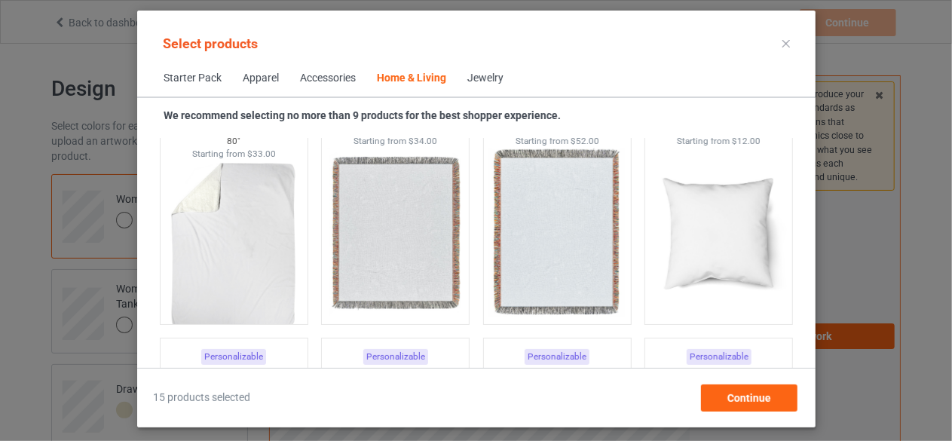
scroll to position [7593, 0]
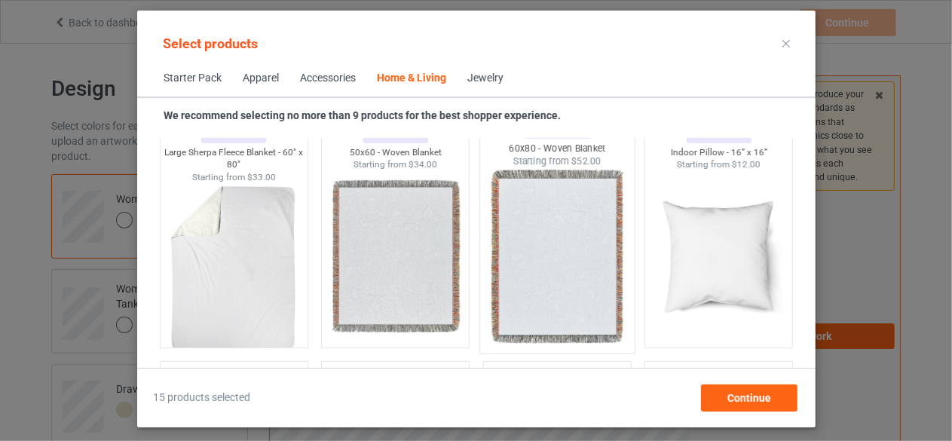
click at [594, 229] on img at bounding box center [557, 256] width 142 height 177
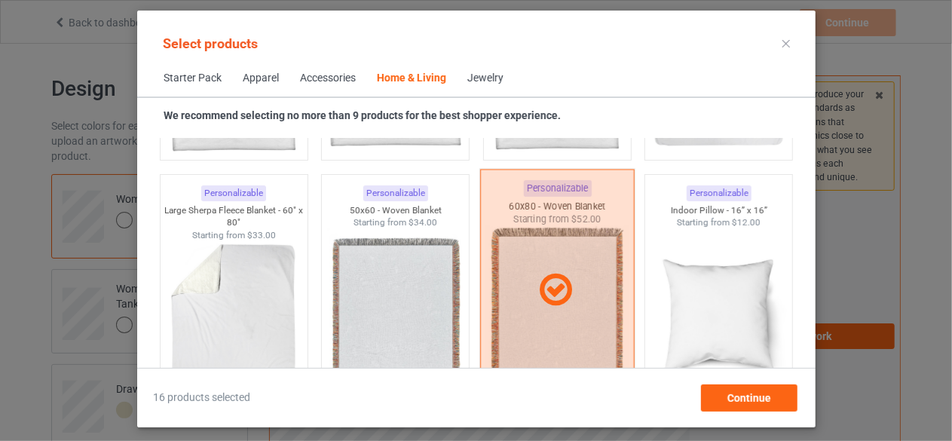
scroll to position [7517, 0]
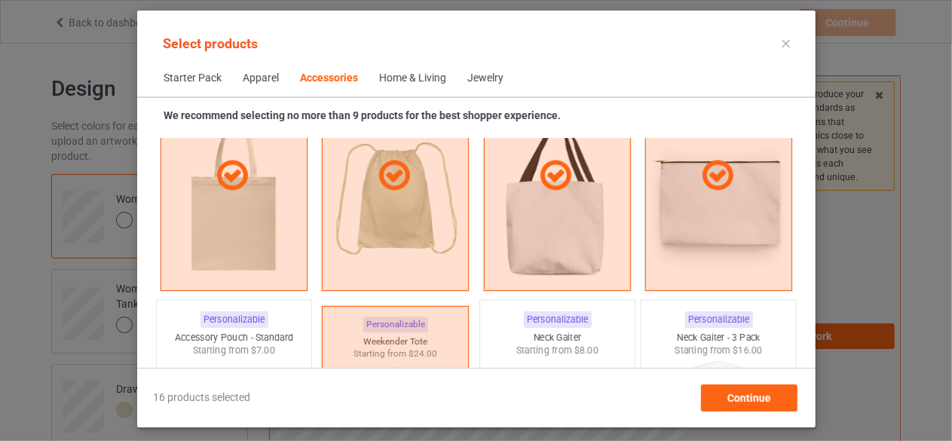
scroll to position [4727, 0]
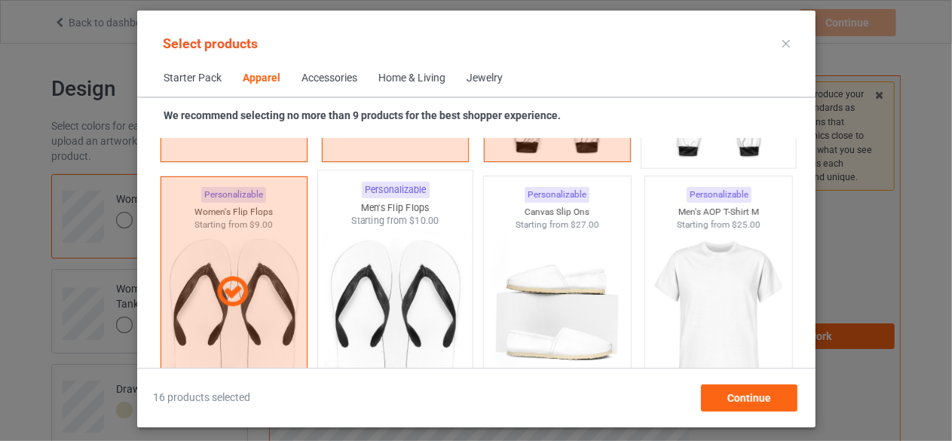
scroll to position [2314, 0]
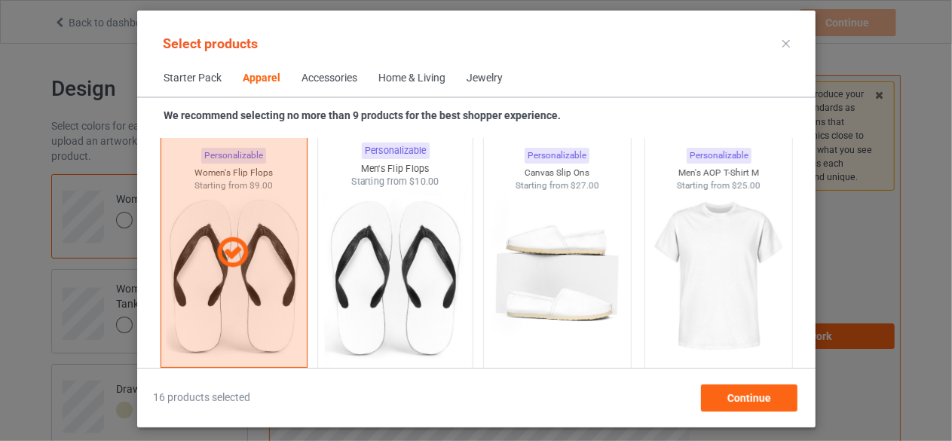
click at [406, 312] on img at bounding box center [395, 277] width 142 height 177
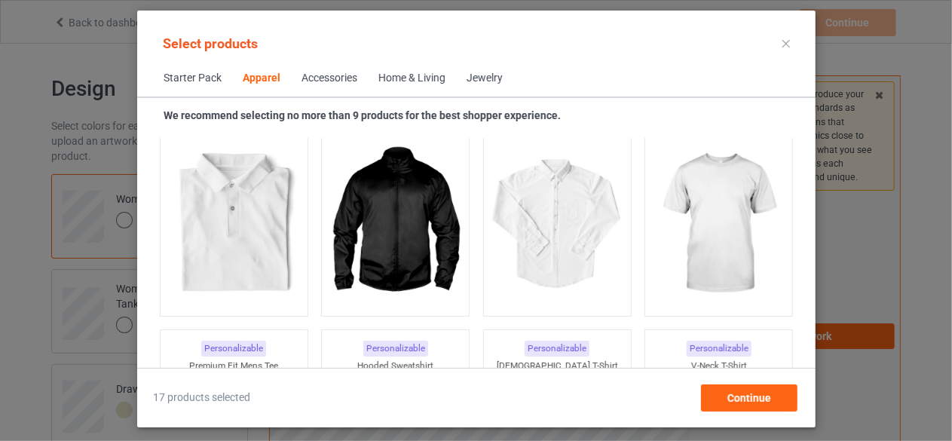
scroll to position [580, 0]
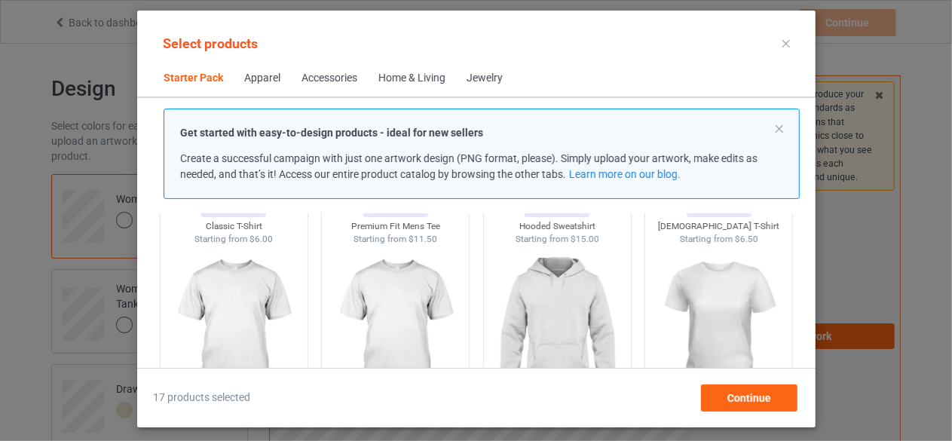
scroll to position [151, 0]
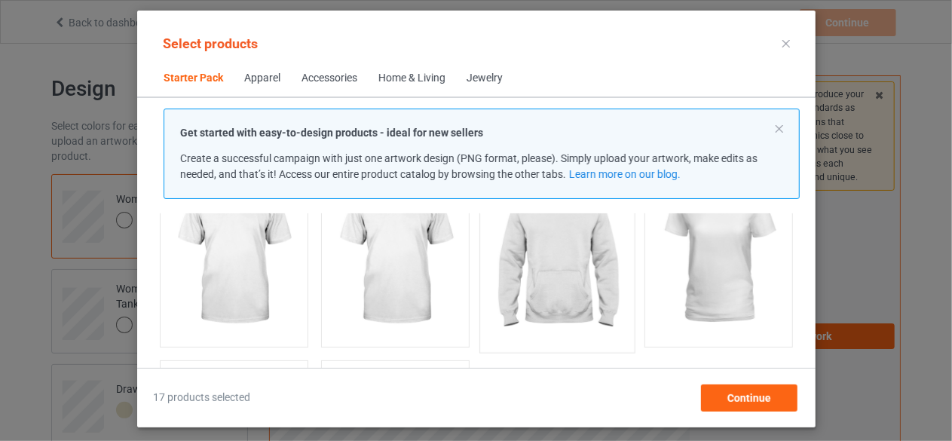
click at [558, 296] on img at bounding box center [557, 255] width 142 height 177
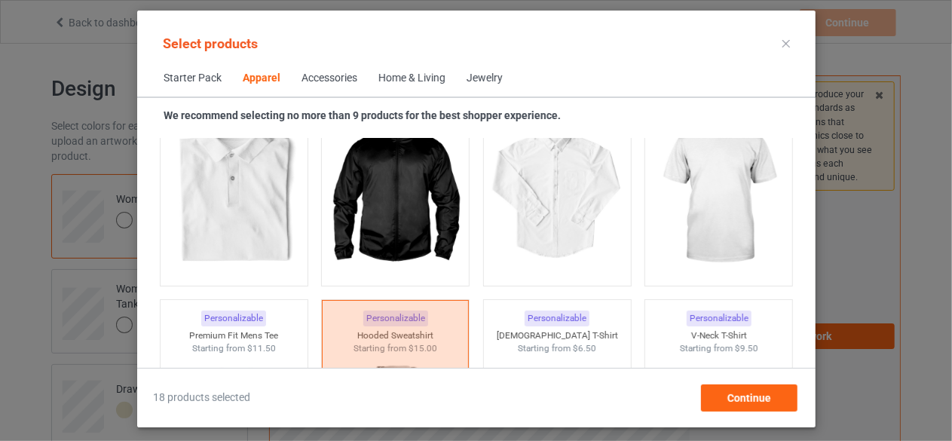
scroll to position [603, 0]
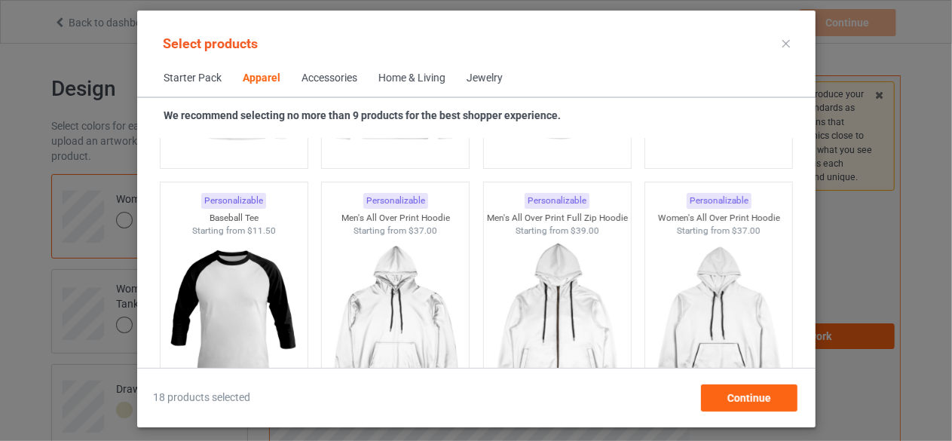
scroll to position [1357, 0]
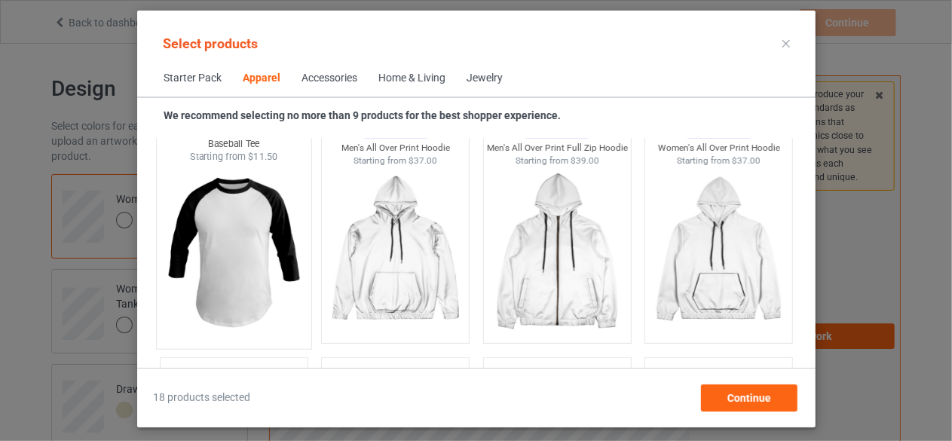
click at [247, 296] on img at bounding box center [234, 252] width 142 height 177
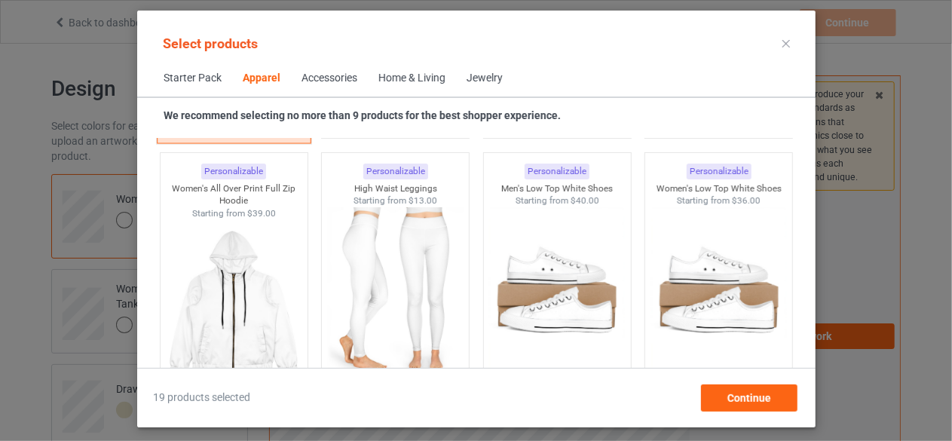
scroll to position [1584, 0]
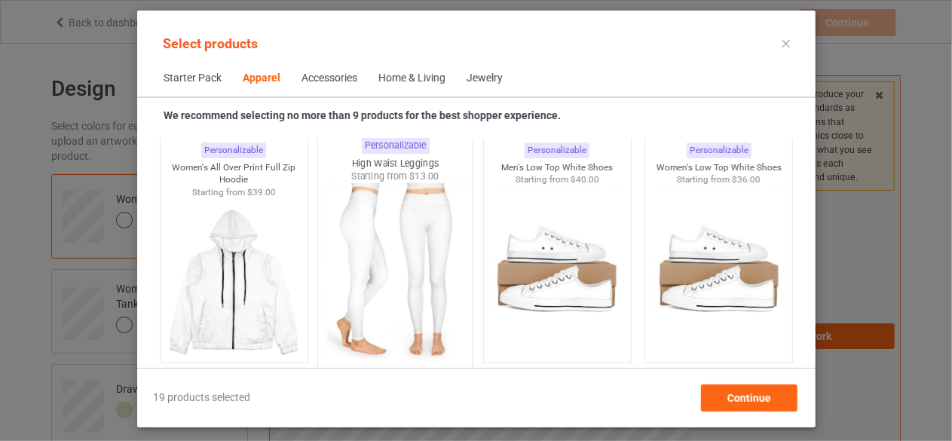
click at [366, 308] on img at bounding box center [395, 271] width 142 height 177
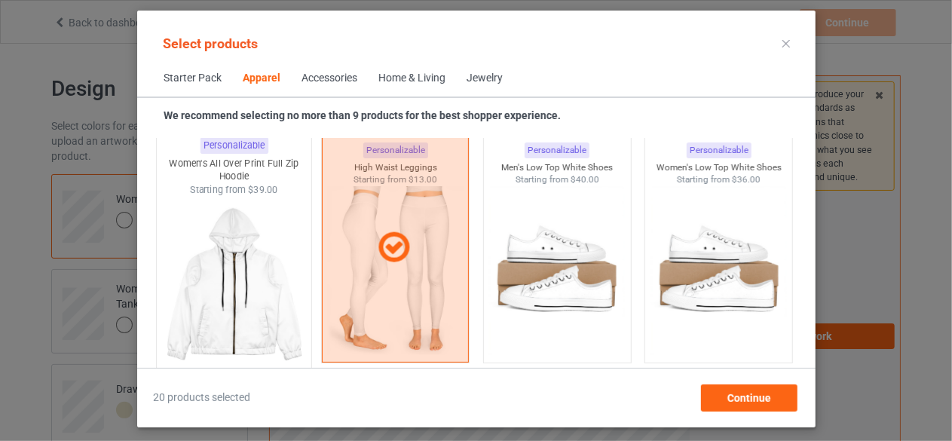
click at [251, 284] on img at bounding box center [234, 284] width 142 height 177
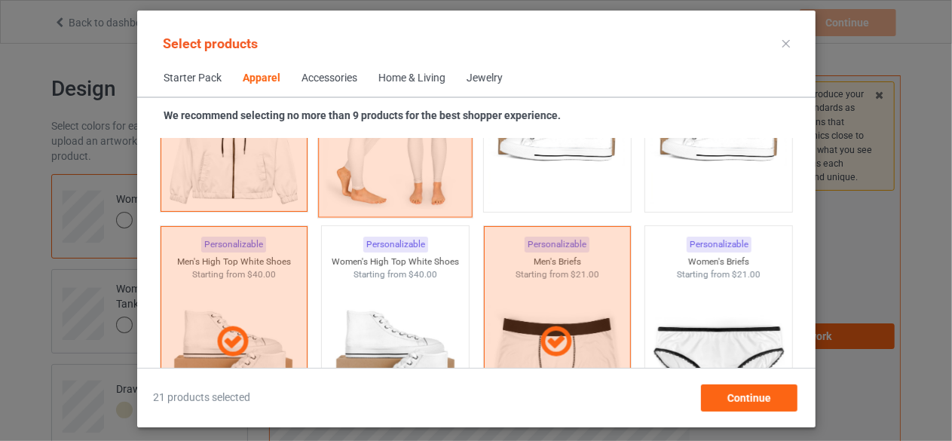
scroll to position [1810, 0]
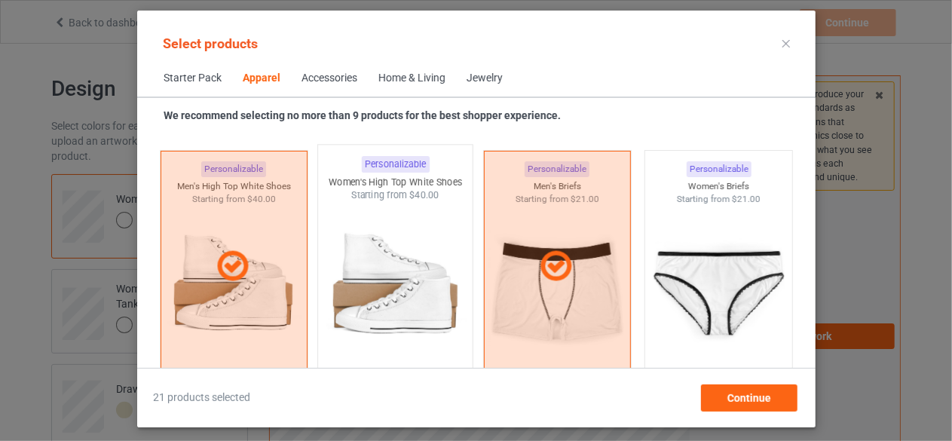
click at [412, 312] on img at bounding box center [395, 290] width 142 height 177
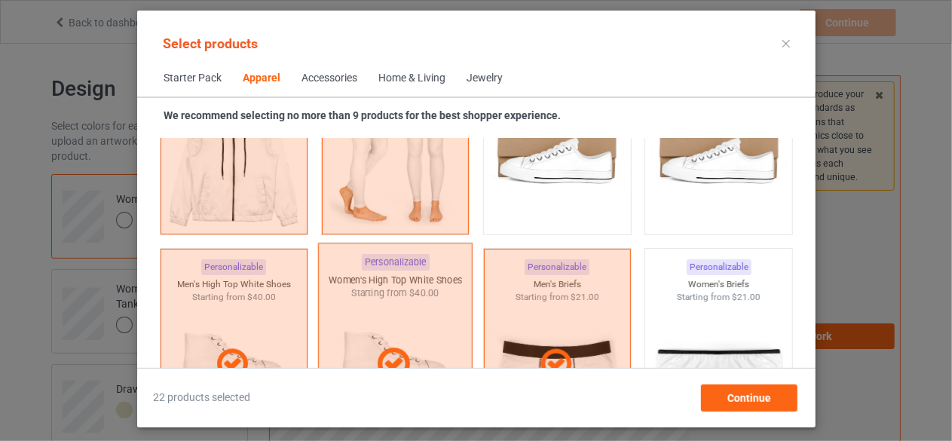
scroll to position [1584, 0]
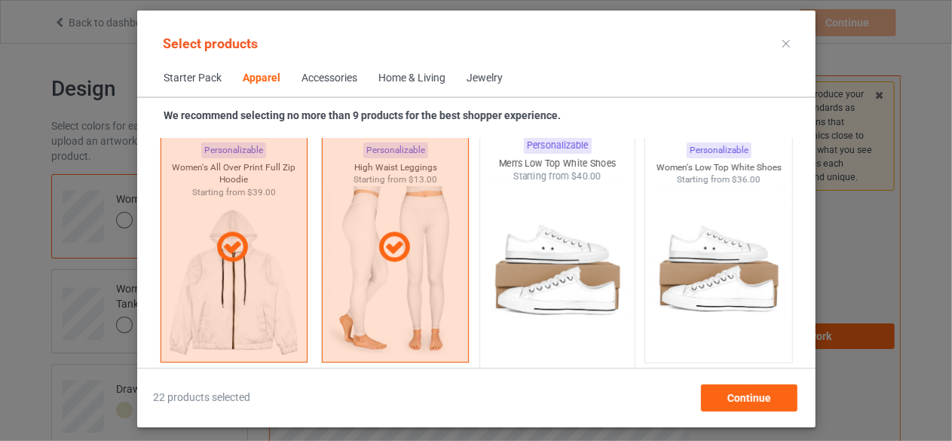
click at [578, 278] on img at bounding box center [557, 271] width 142 height 177
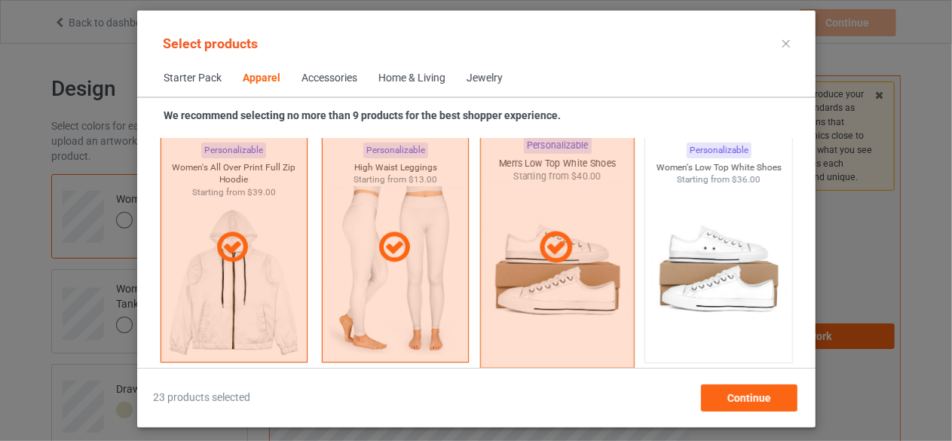
click at [542, 281] on div at bounding box center [557, 247] width 155 height 242
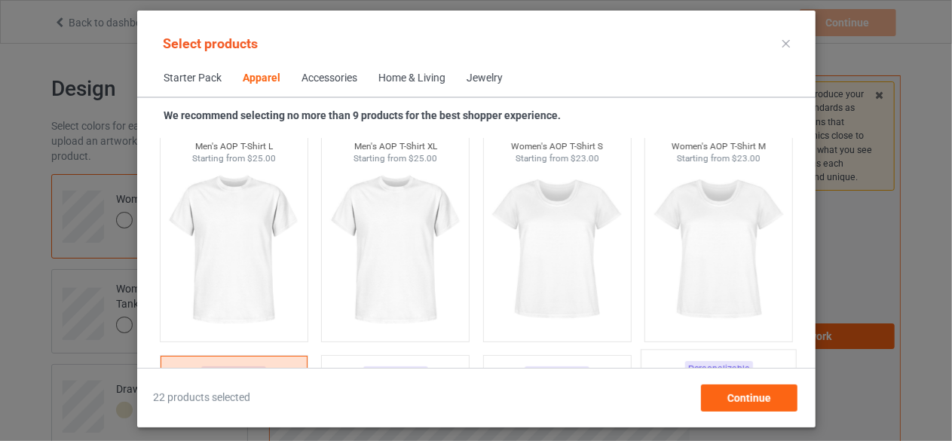
scroll to position [2564, 0]
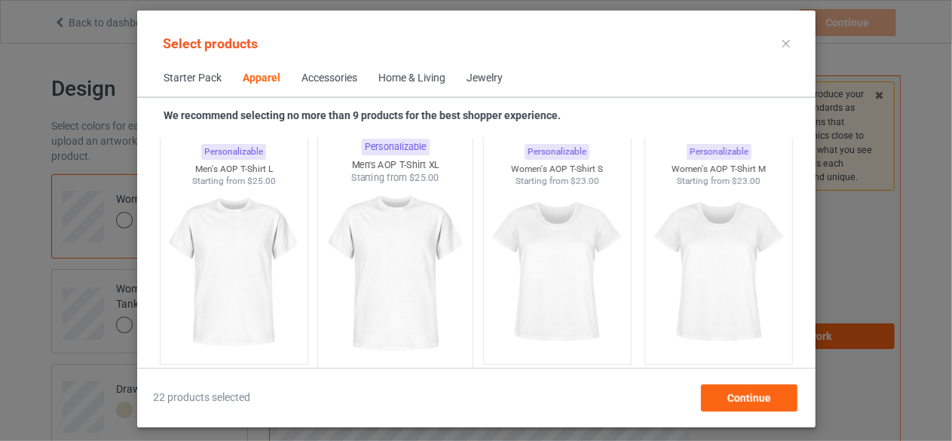
click at [406, 324] on img at bounding box center [395, 273] width 142 height 177
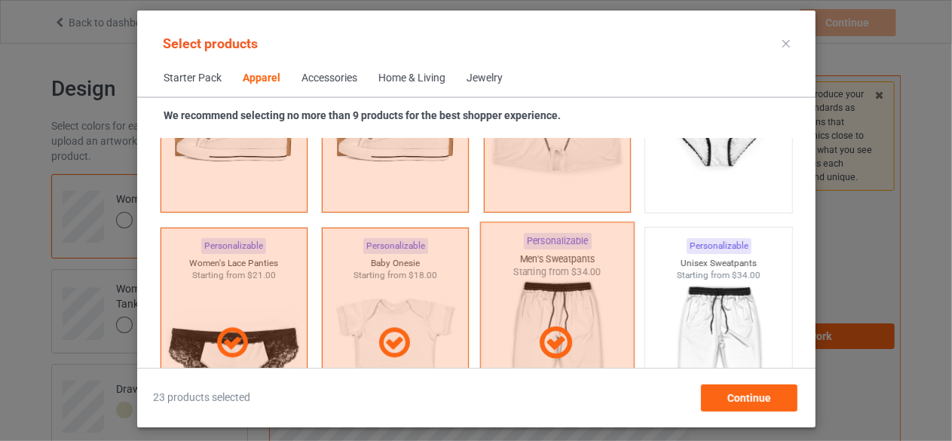
scroll to position [1885, 0]
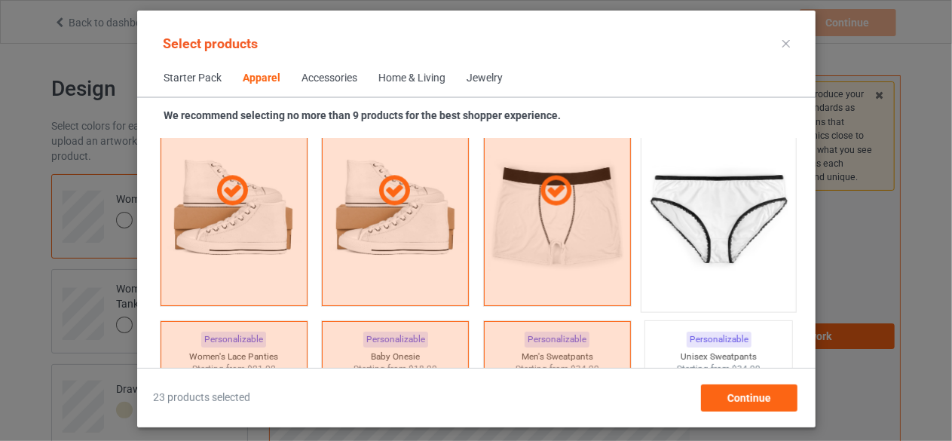
click at [710, 271] on img at bounding box center [719, 215] width 142 height 177
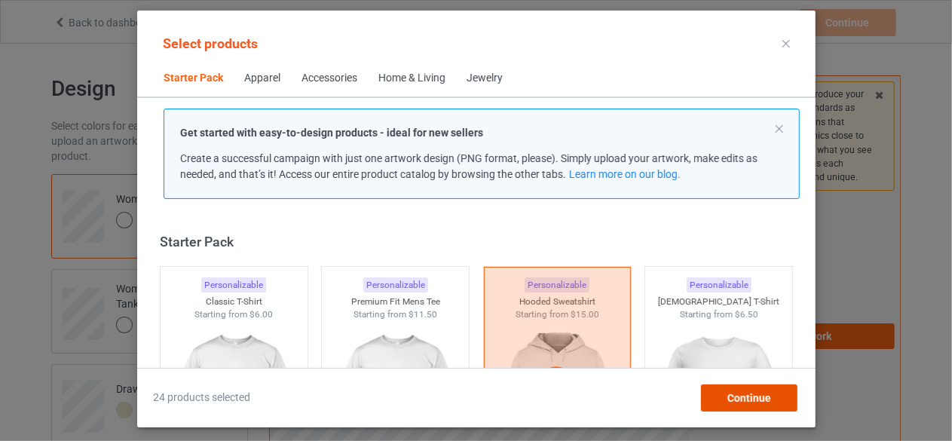
click at [733, 403] on span "Continue" at bounding box center [749, 398] width 44 height 12
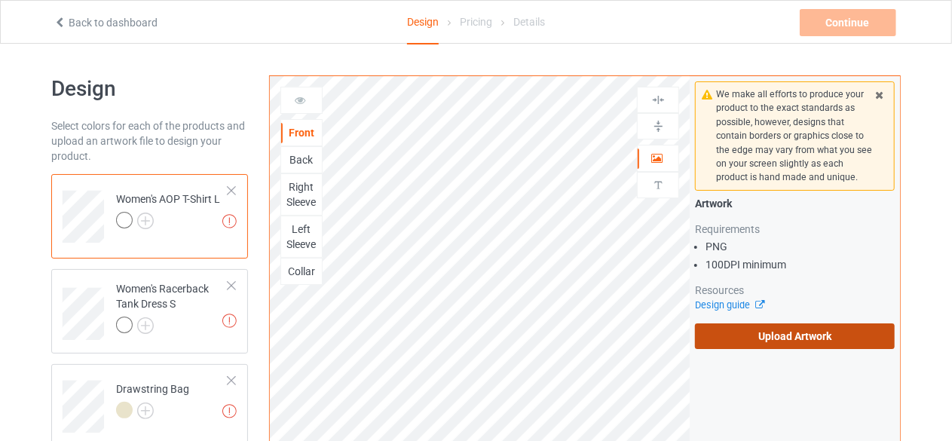
click at [783, 342] on label "Upload Artwork" at bounding box center [795, 336] width 200 height 26
click at [0, 0] on input "Upload Artwork" at bounding box center [0, 0] width 0 height 0
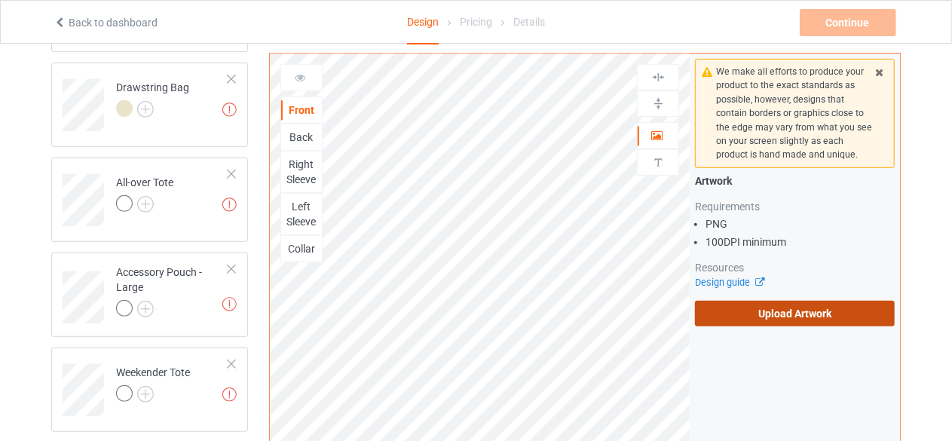
scroll to position [528, 0]
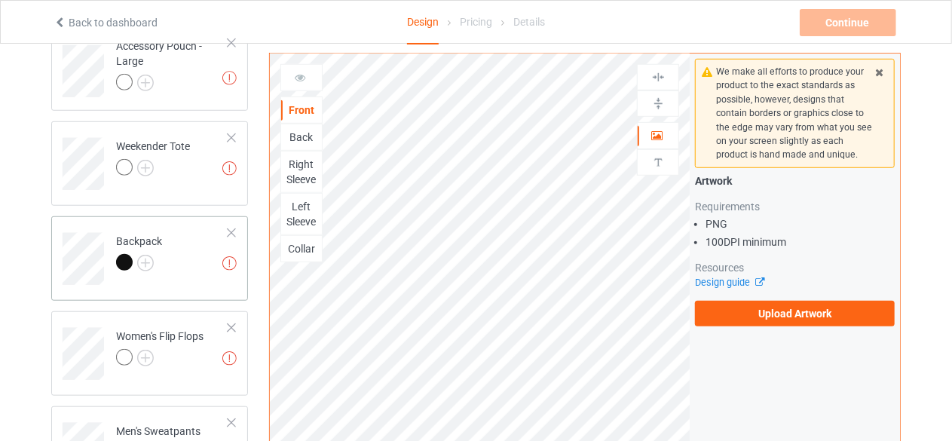
click at [176, 259] on td "Missing artworks Backpack" at bounding box center [172, 253] width 129 height 63
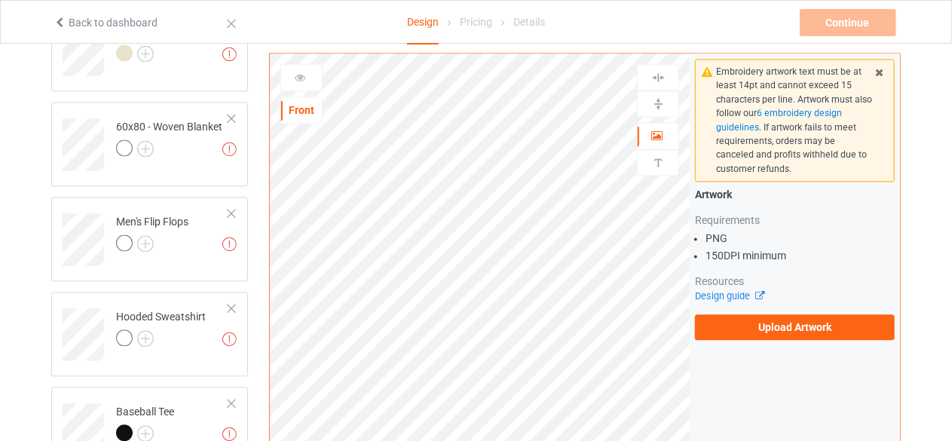
scroll to position [1508, 0]
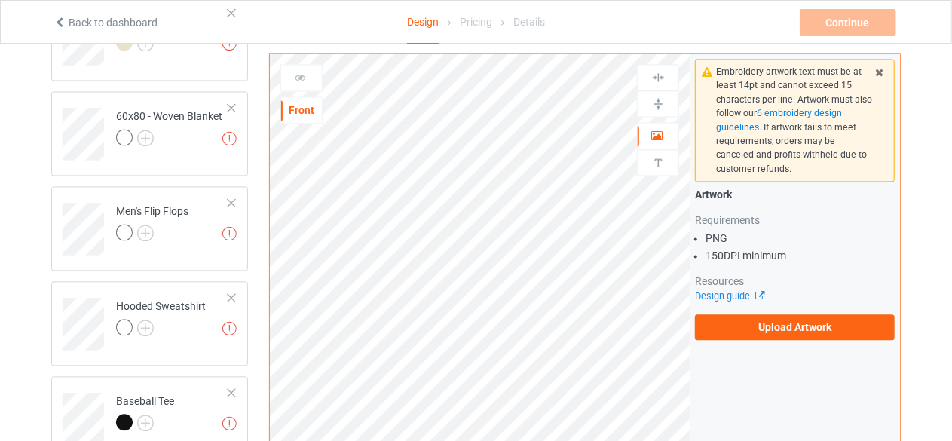
click at [876, 72] on icon at bounding box center [880, 70] width 13 height 11
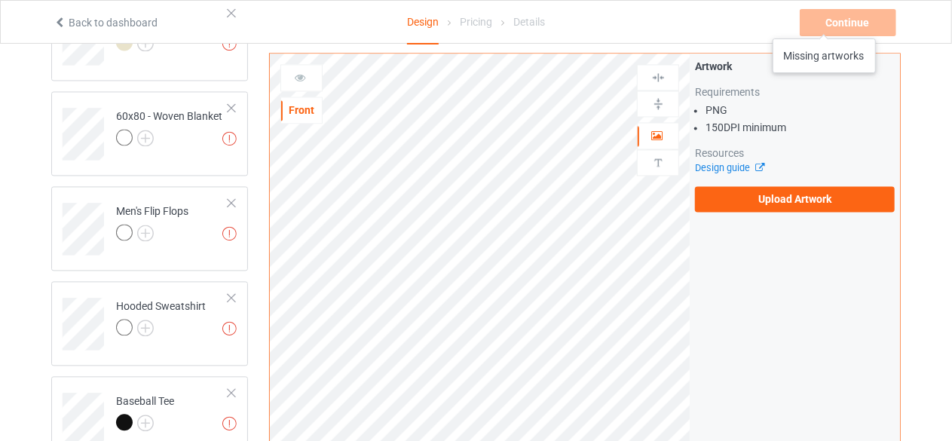
click at [824, 23] on div "Continue Missing artworks" at bounding box center [850, 22] width 100 height 27
click at [486, 33] on div "Pricing" at bounding box center [476, 22] width 32 height 42
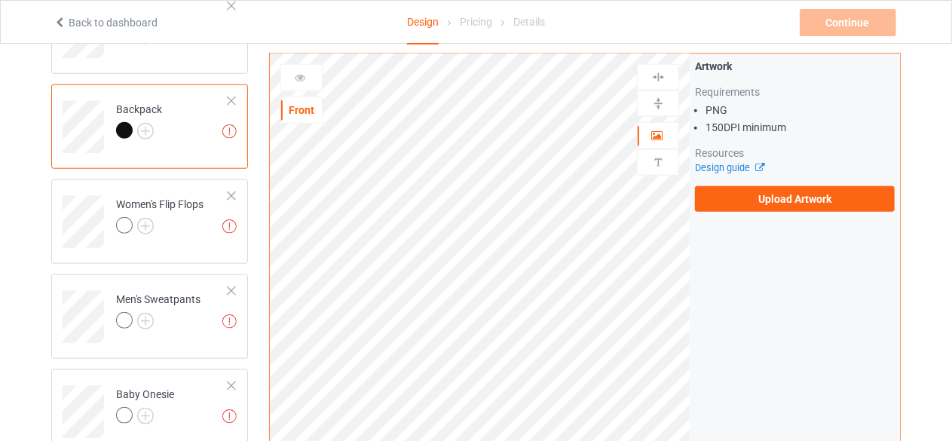
scroll to position [596, 0]
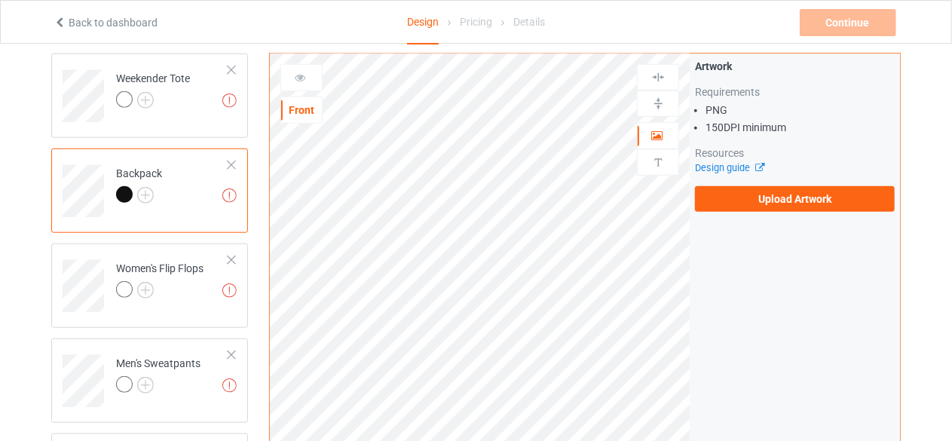
click at [481, 28] on div "Pricing" at bounding box center [476, 22] width 32 height 42
click at [70, 23] on link "Back to dashboard" at bounding box center [106, 23] width 104 height 12
